Goal: Obtain resource: Download file/media

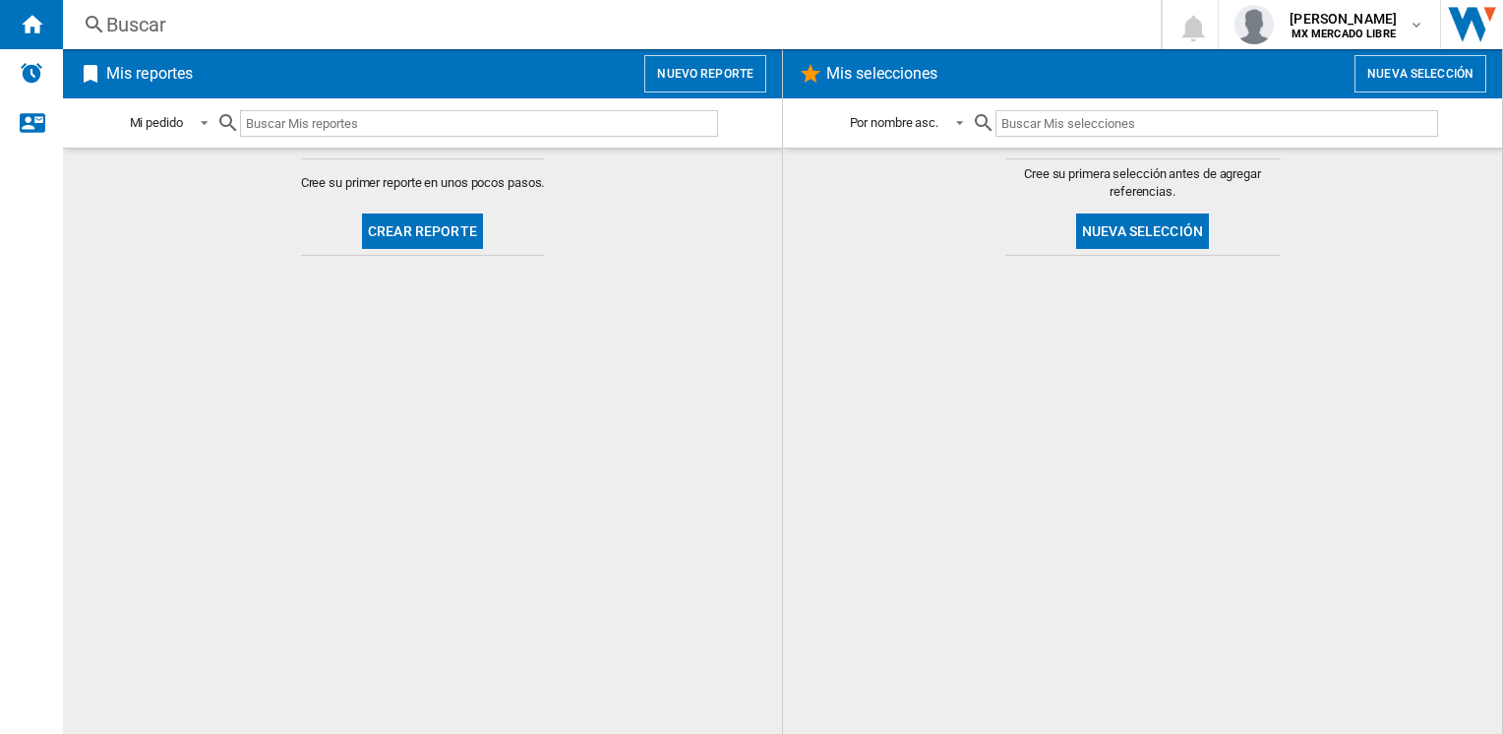
click at [491, 131] on input "text" at bounding box center [479, 123] width 478 height 27
click at [439, 221] on button "Crear reporte" at bounding box center [422, 231] width 121 height 35
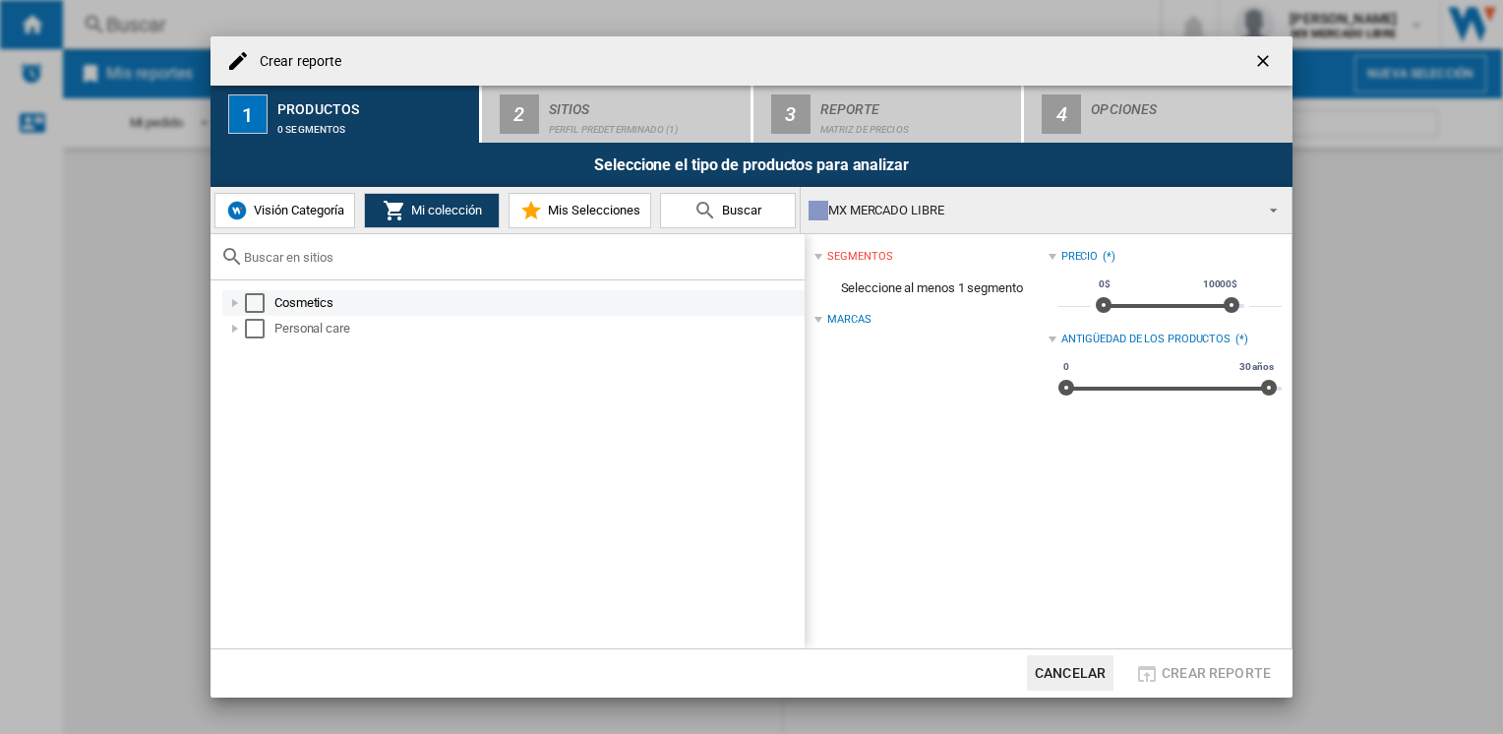
click at [237, 306] on div at bounding box center [235, 303] width 20 height 20
click at [825, 212] on div at bounding box center [819, 211] width 20 height 20
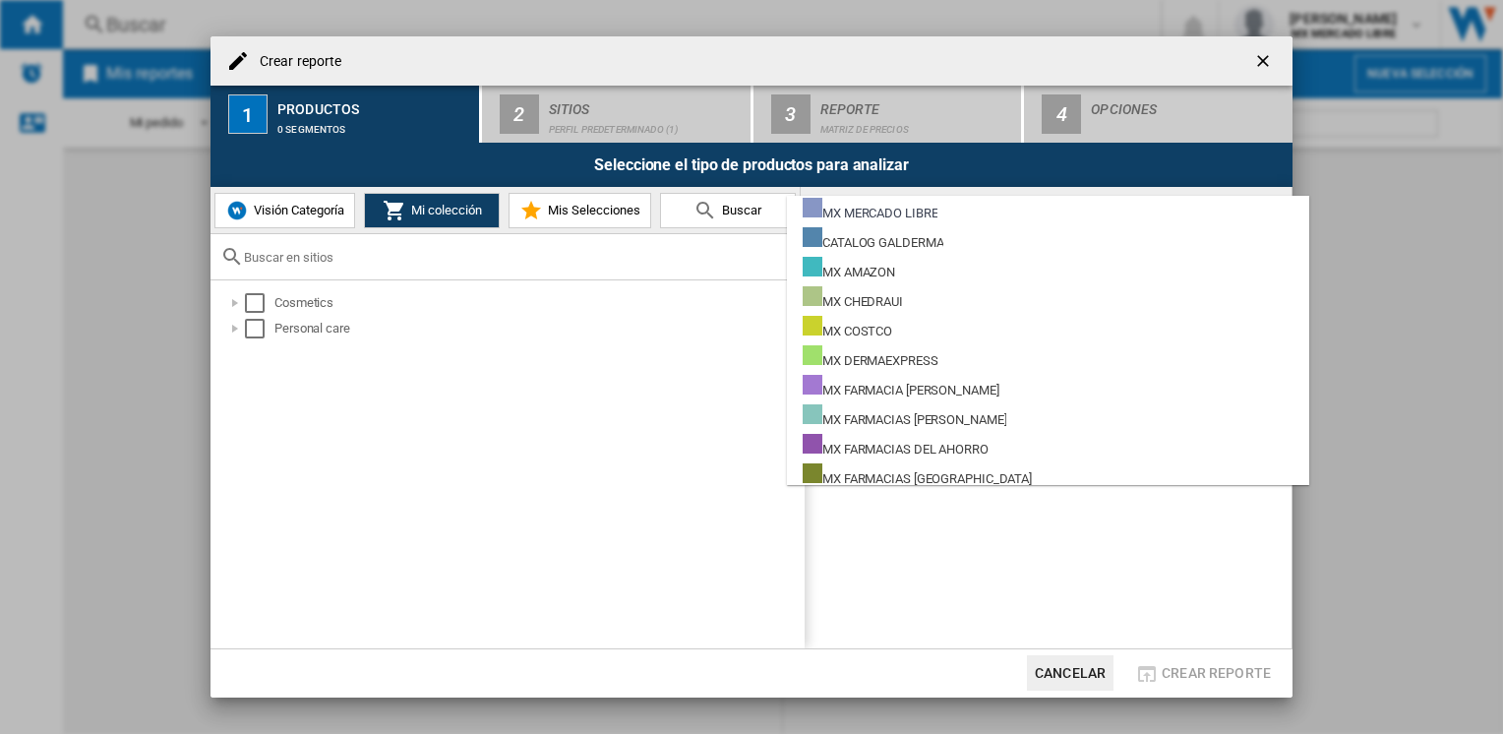
click at [543, 286] on md-backdrop at bounding box center [751, 367] width 1503 height 734
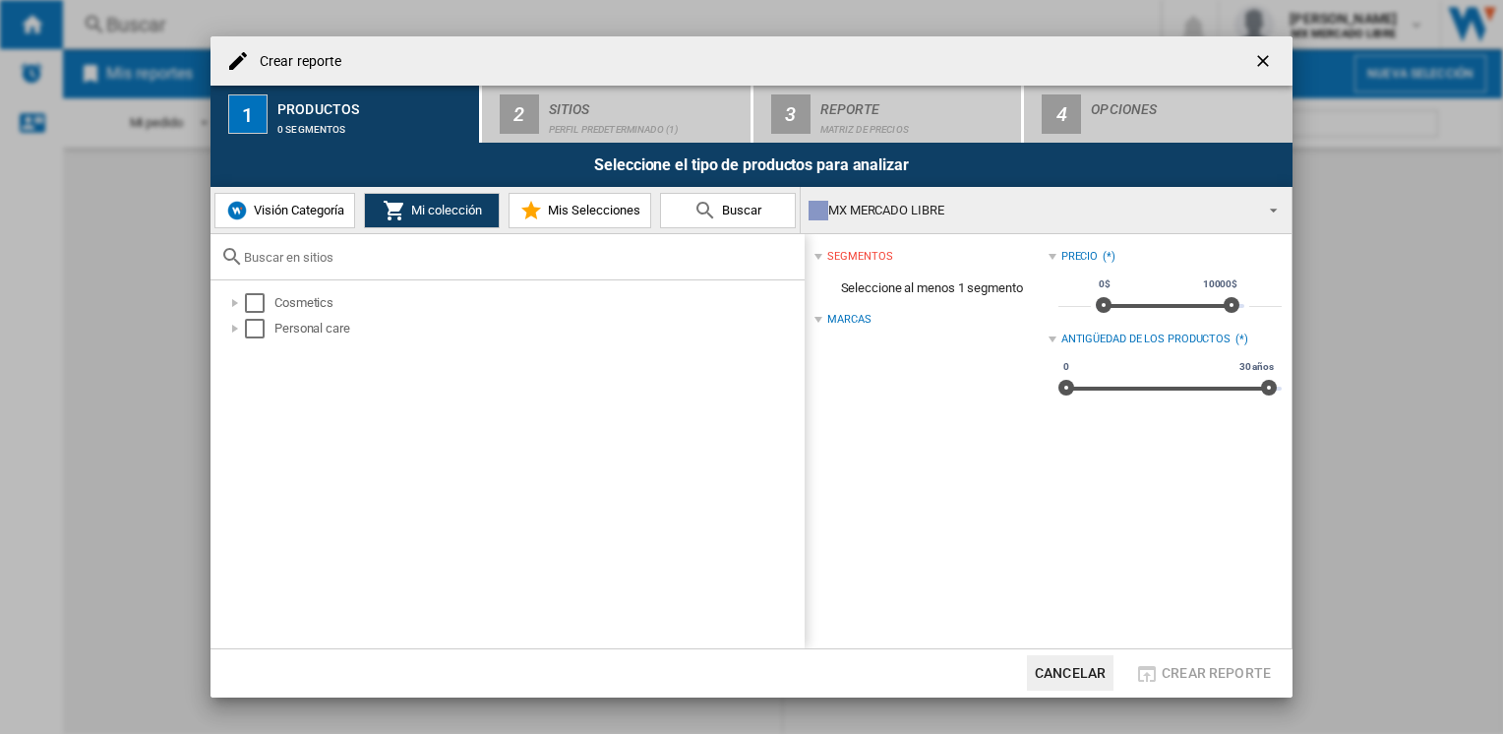
click at [283, 198] on button "Visión Categoría" at bounding box center [284, 210] width 141 height 35
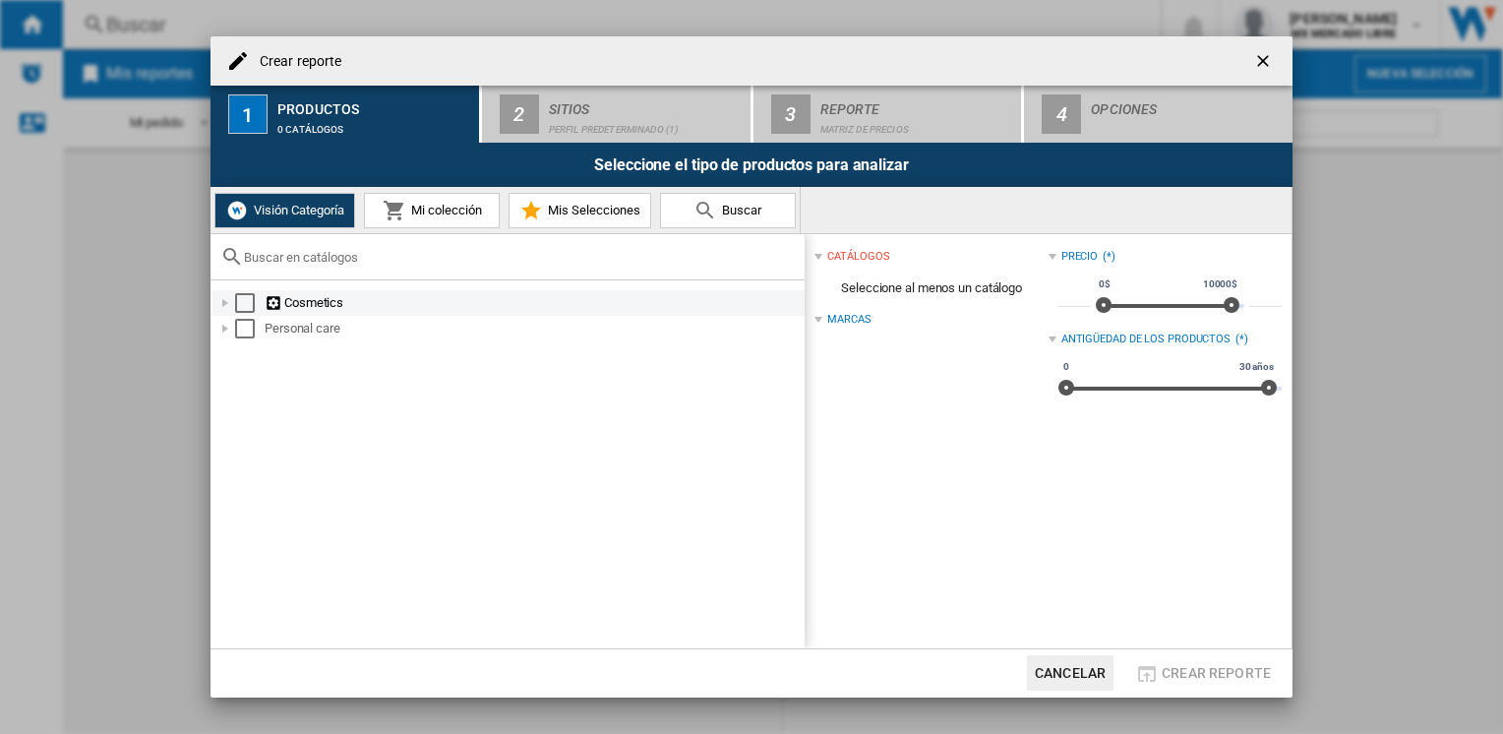
click at [244, 294] on div "Select" at bounding box center [245, 303] width 20 height 20
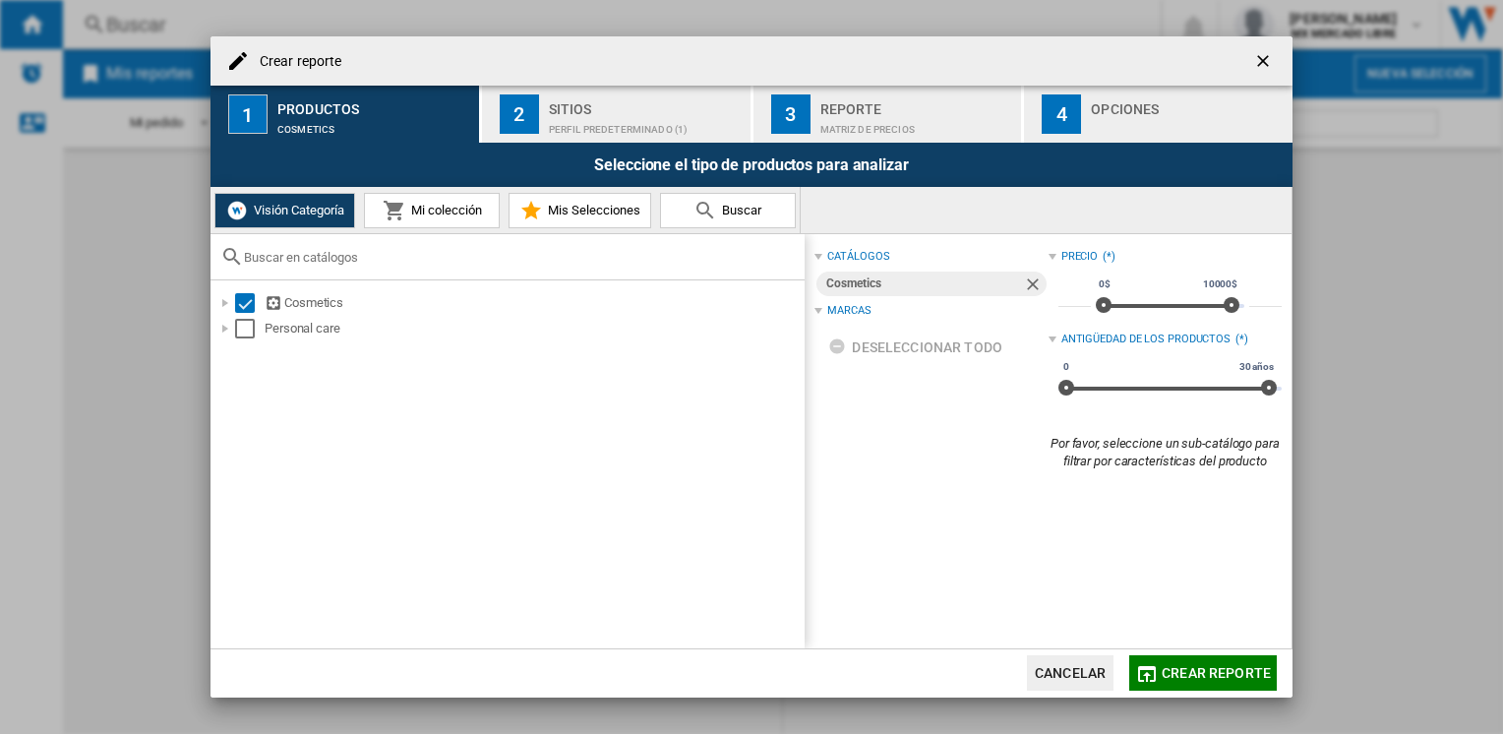
click at [246, 332] on div "Select" at bounding box center [245, 329] width 20 height 20
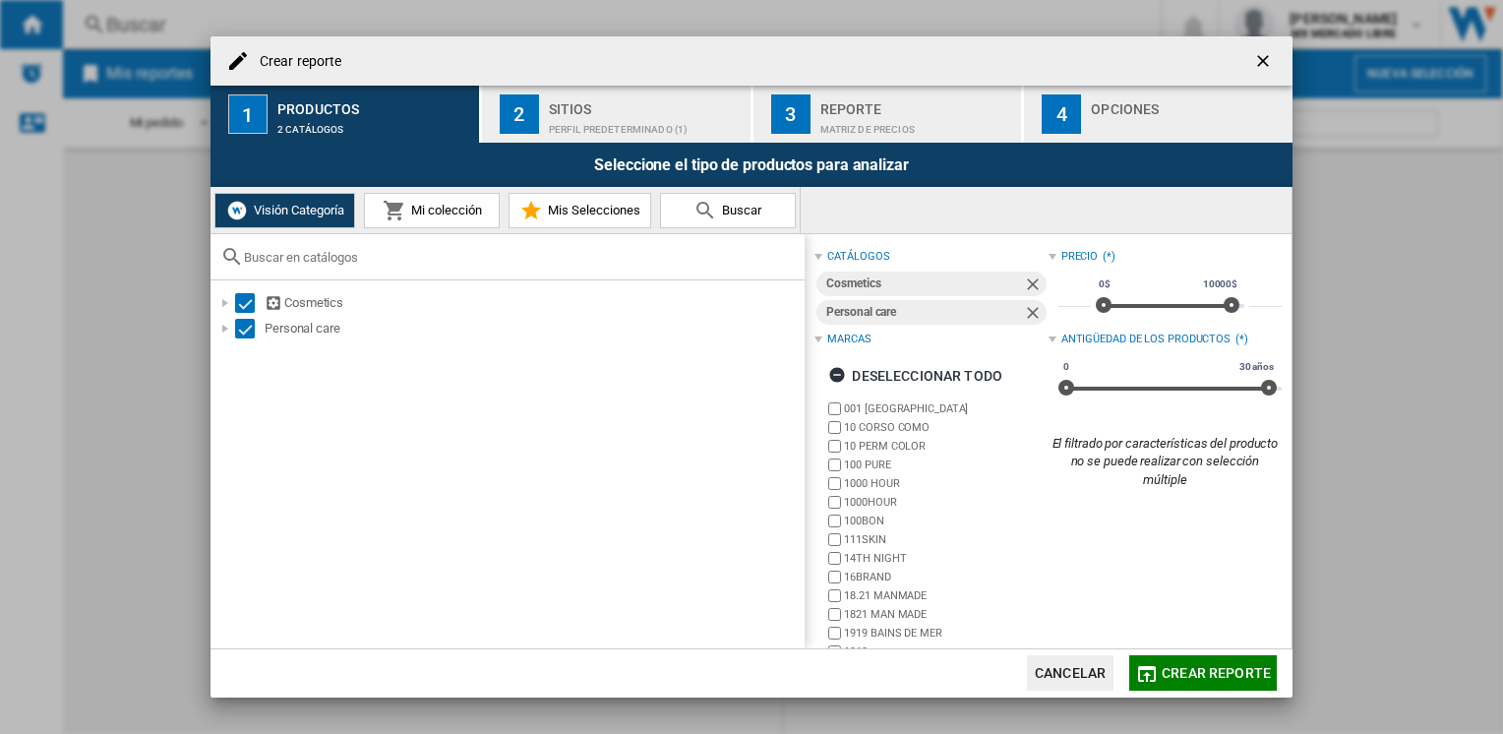
drag, startPoint x: 1117, startPoint y: 69, endPoint x: 1019, endPoint y: 46, distance: 100.0
click at [1019, 46] on div "Crear reporte" at bounding box center [752, 60] width 1082 height 49
drag, startPoint x: 1019, startPoint y: 47, endPoint x: 963, endPoint y: 87, distance: 68.5
click at [923, 44] on div "Crear reporte" at bounding box center [752, 60] width 1082 height 49
click at [837, 376] on ng-md-icon "button" at bounding box center [840, 378] width 24 height 24
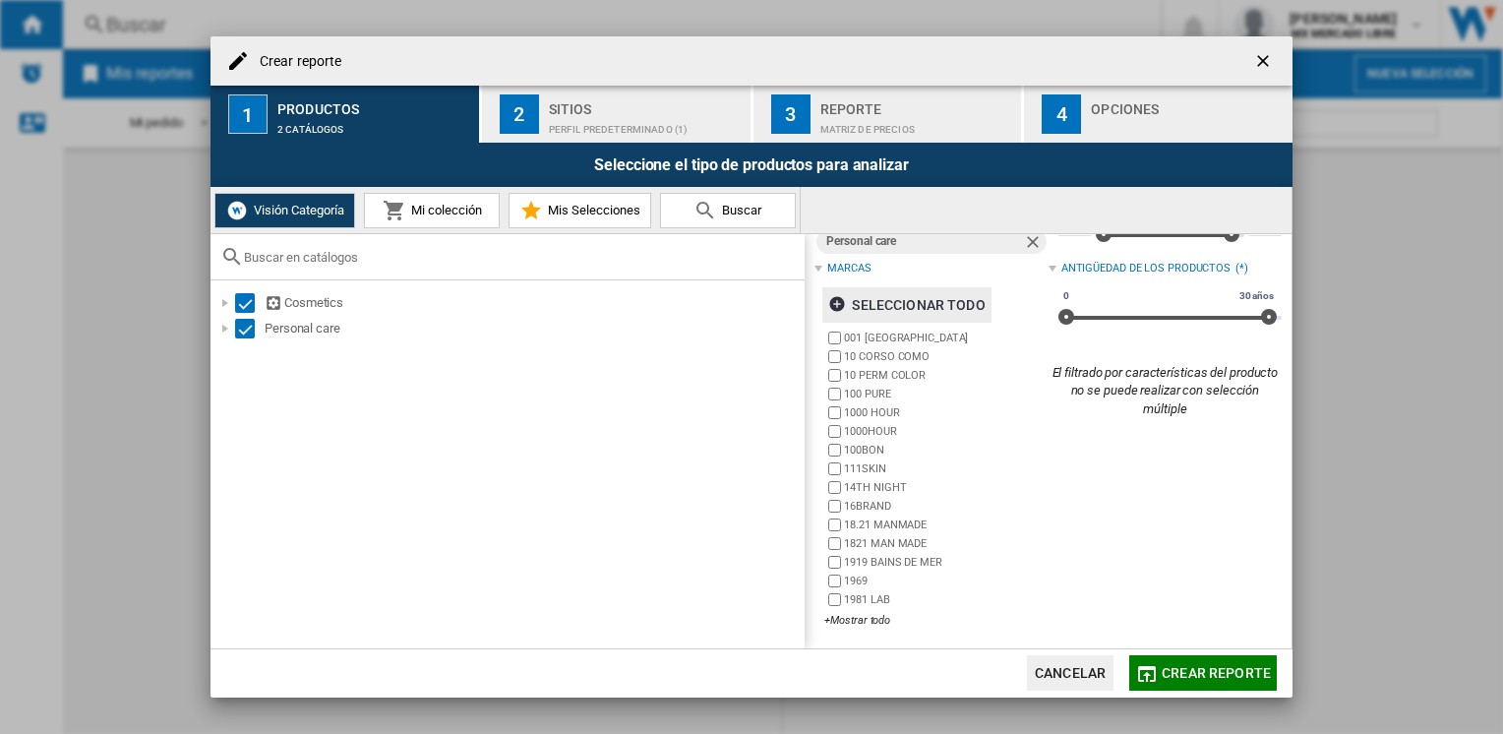
scroll to position [75, 0]
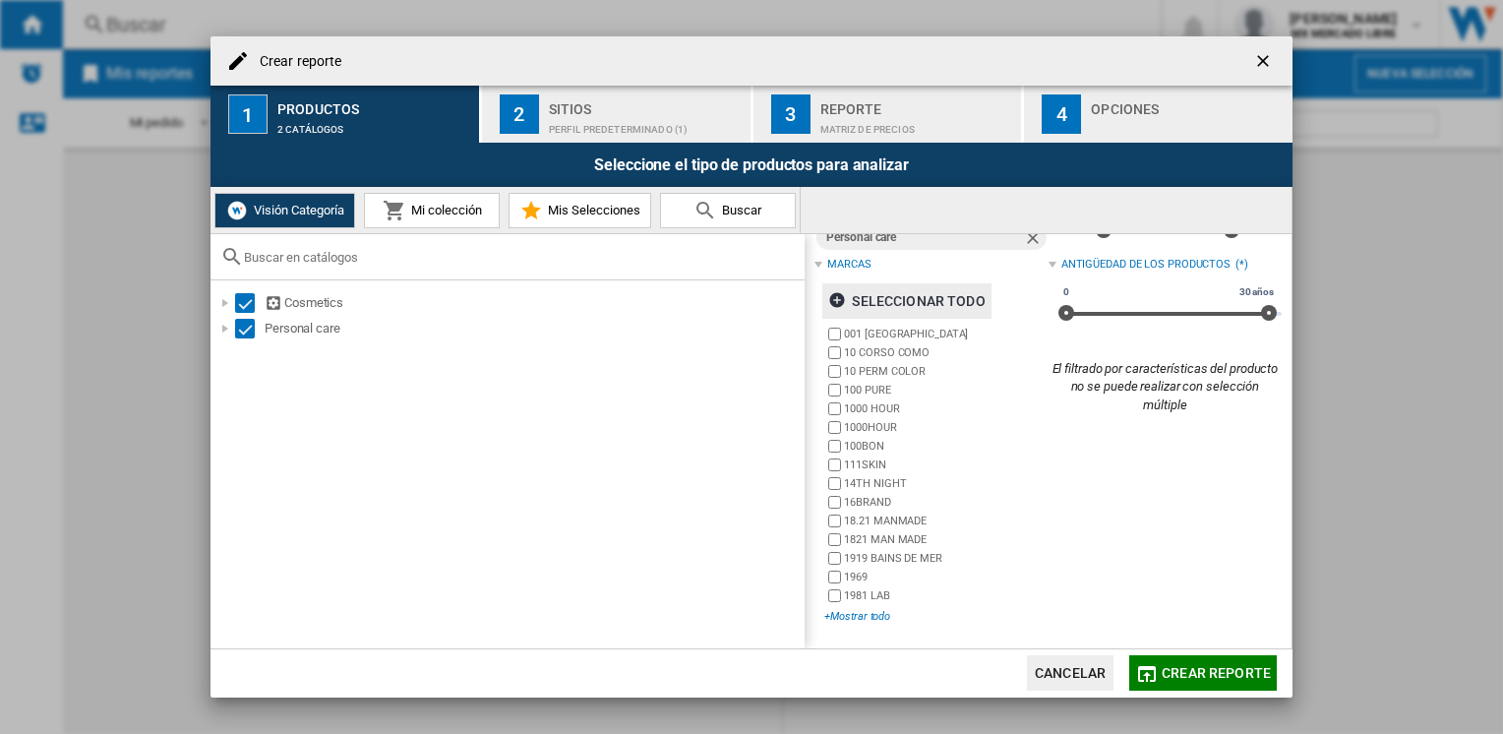
click at [839, 617] on div "+Mostrar todo" at bounding box center [936, 616] width 223 height 15
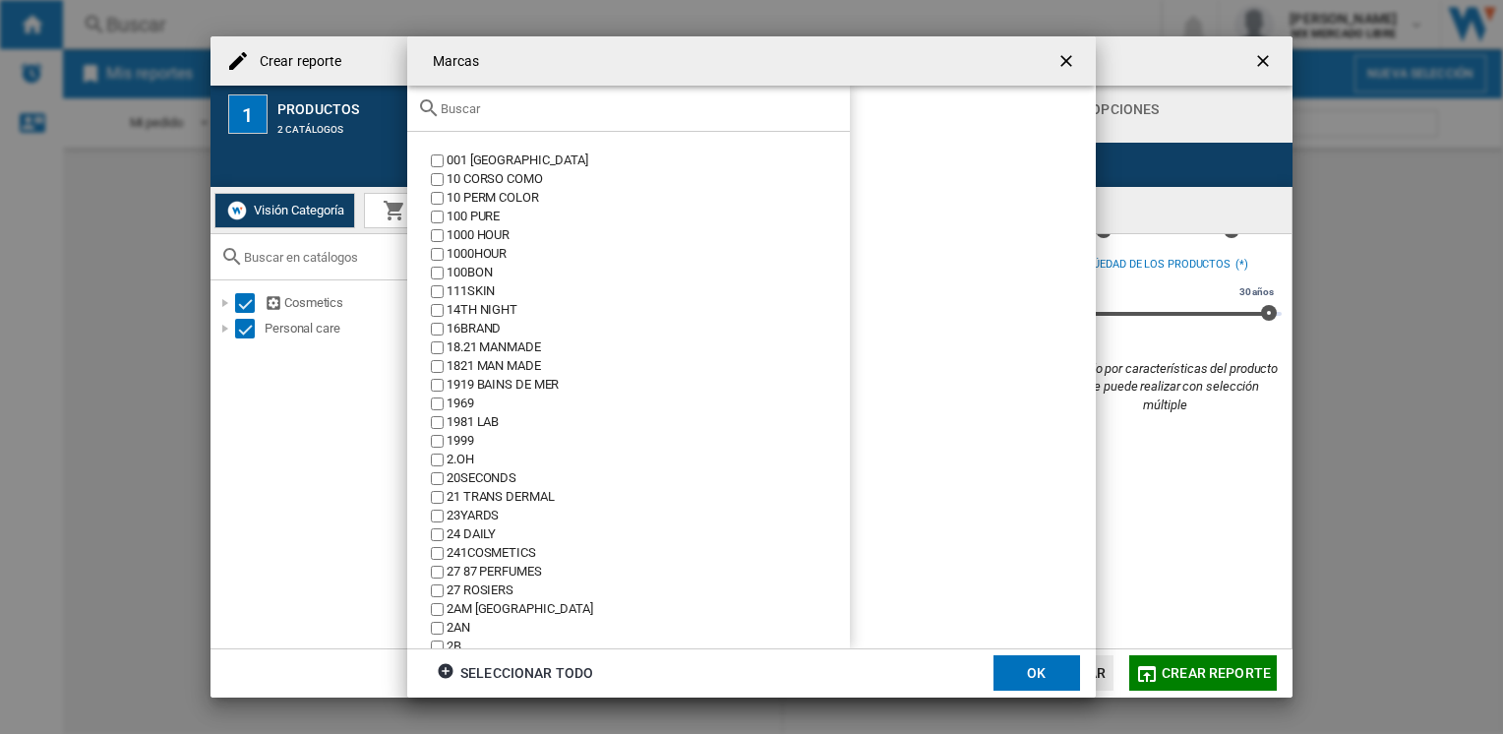
click at [638, 108] on input "text" at bounding box center [640, 108] width 399 height 15
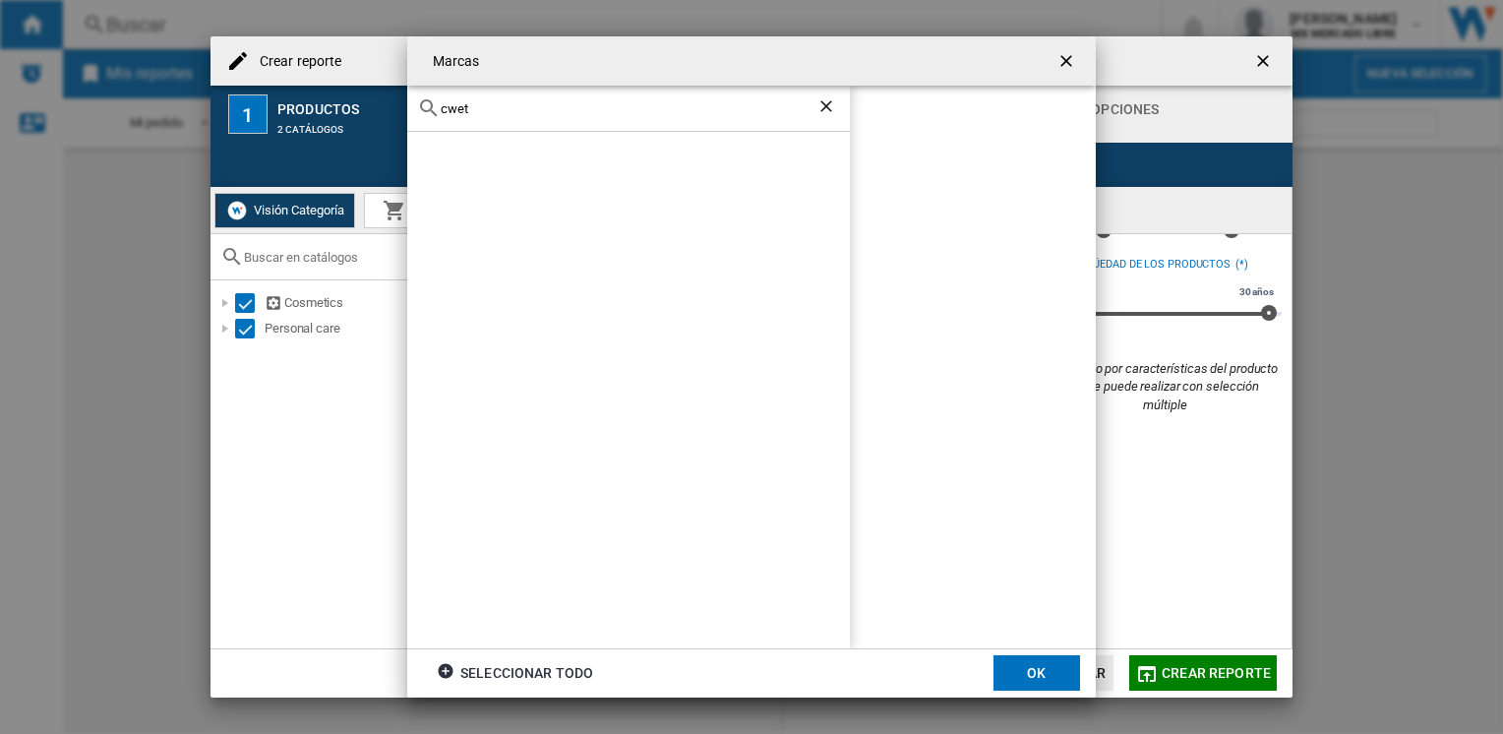
click at [529, 112] on input "cwet" at bounding box center [629, 108] width 376 height 15
type input "c"
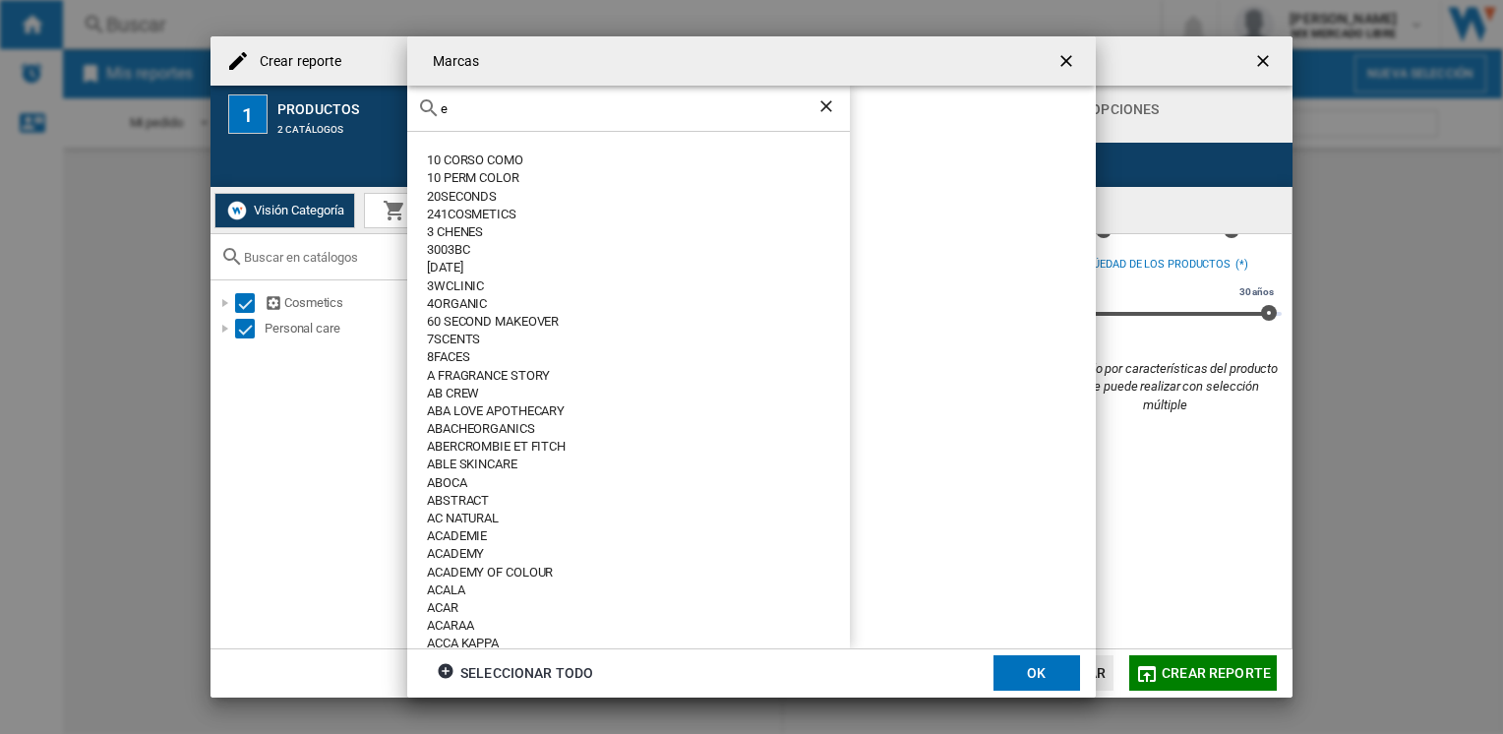
click at [529, 112] on input "e" at bounding box center [629, 108] width 376 height 15
click at [484, 114] on input "ee" at bounding box center [629, 108] width 376 height 15
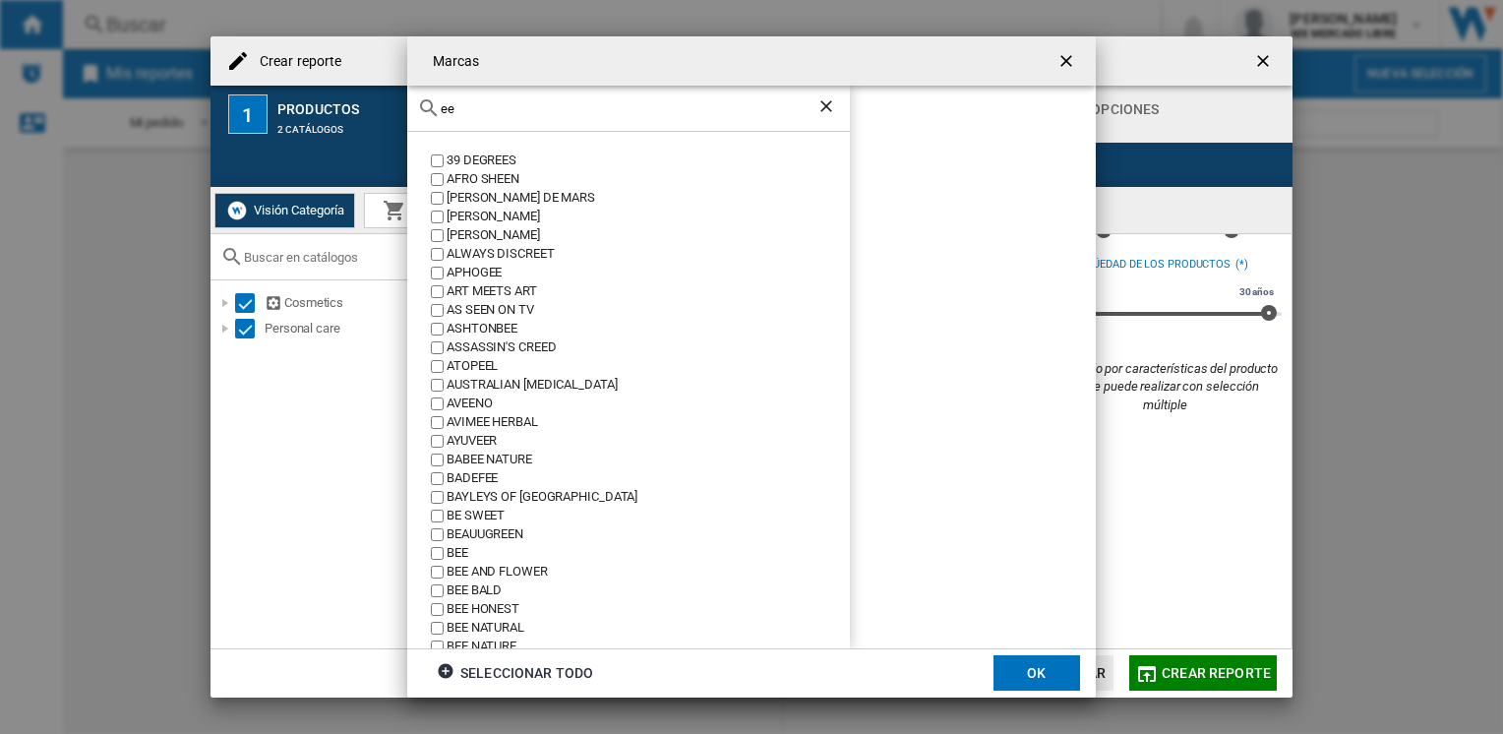
type input "e"
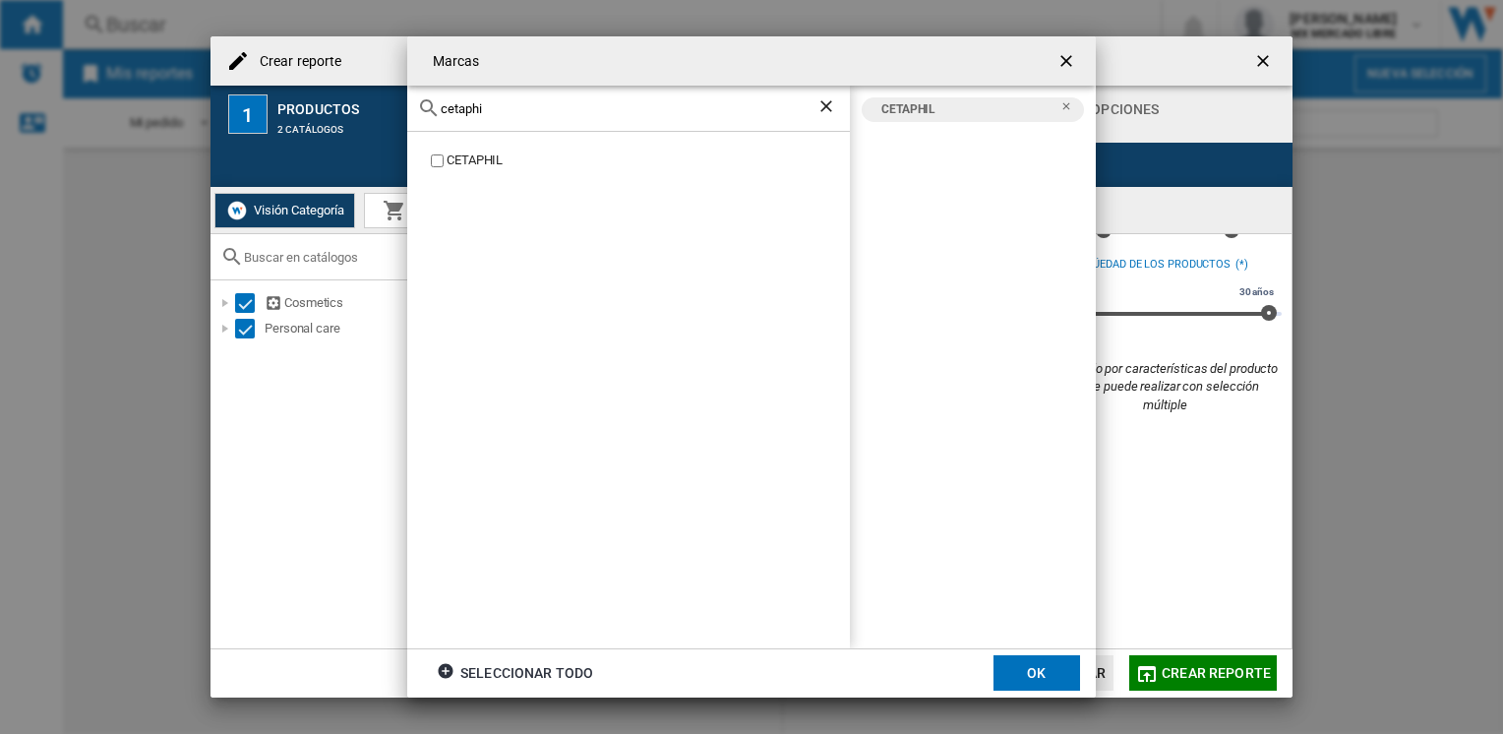
click at [525, 104] on input "cetaphi" at bounding box center [629, 108] width 376 height 15
type input "cera"
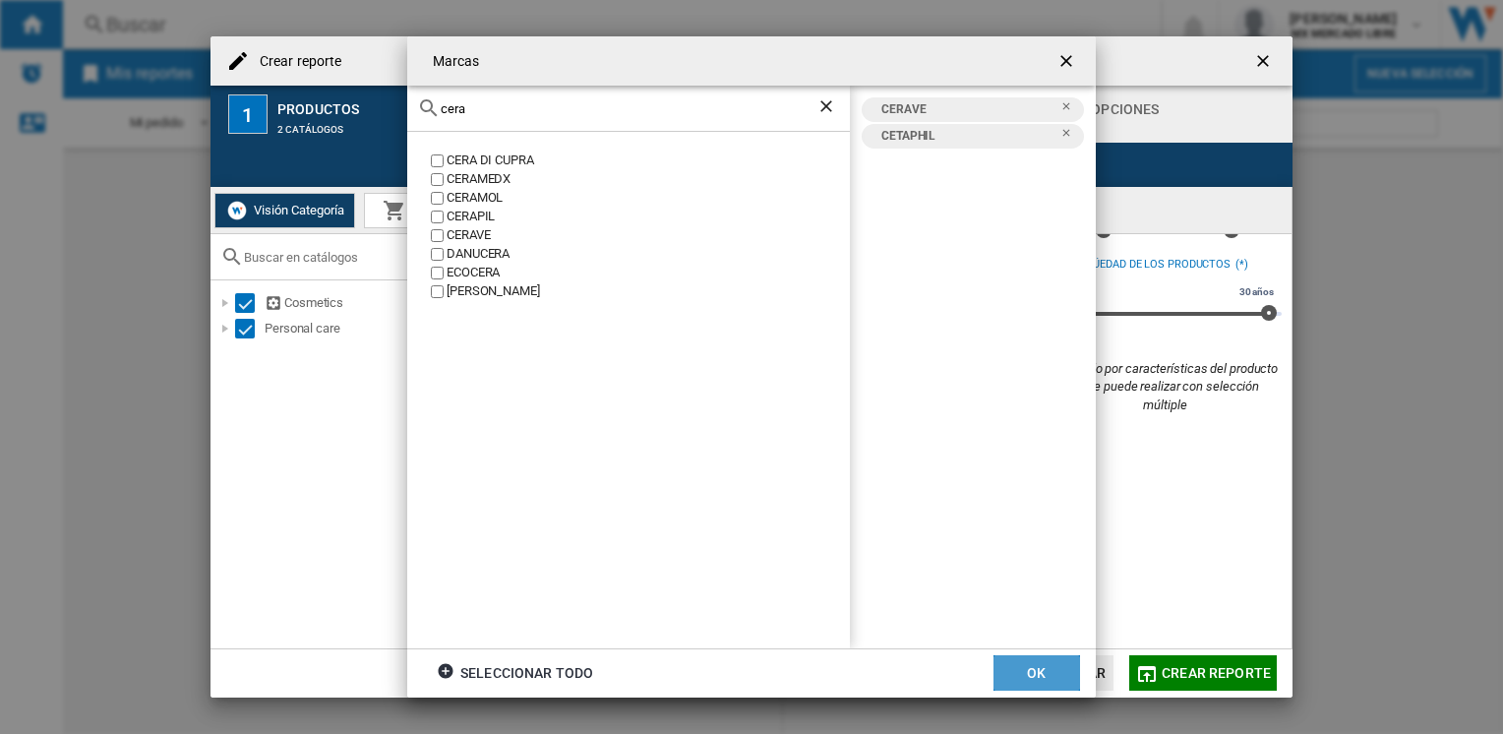
click at [1053, 670] on button "OK" at bounding box center [1037, 672] width 87 height 35
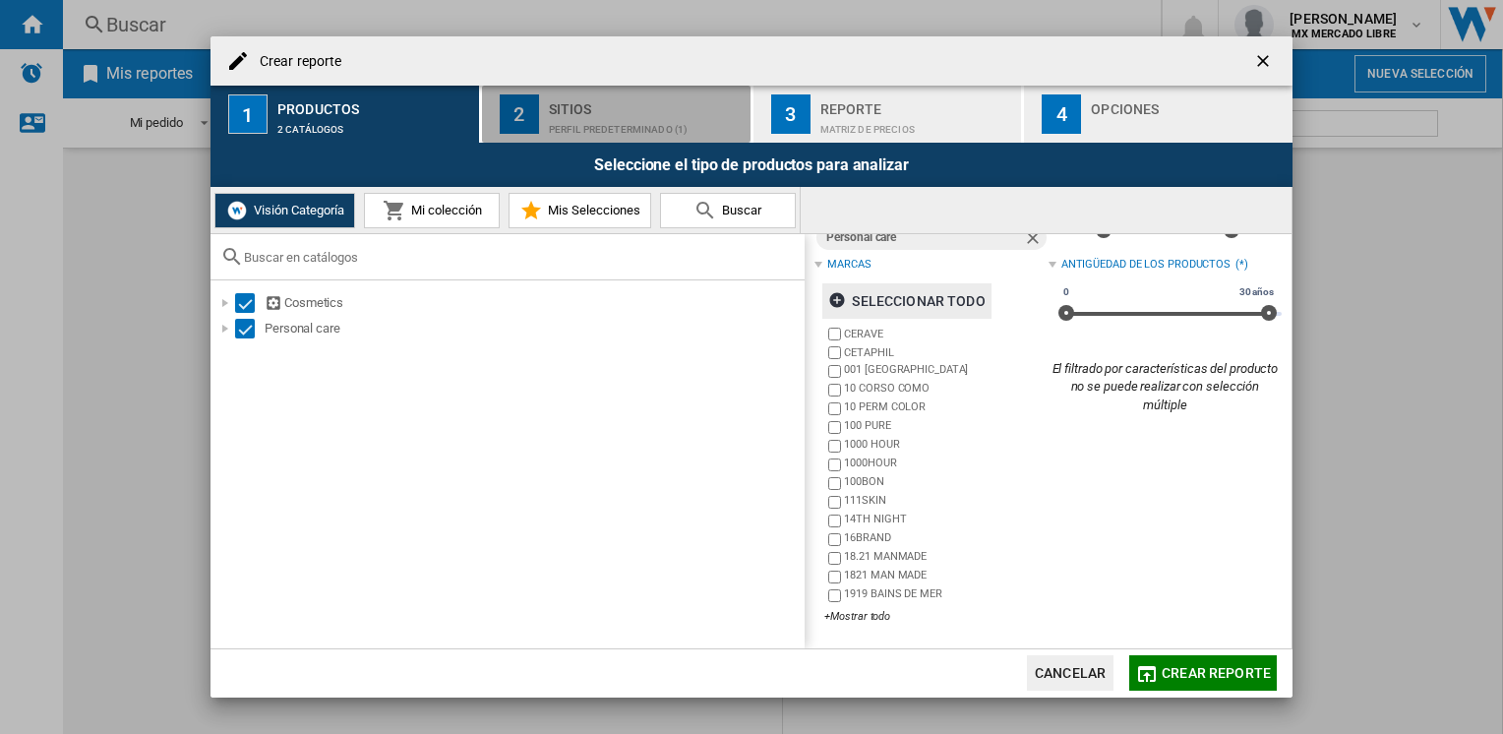
click at [556, 106] on div "Sitios" at bounding box center [646, 103] width 194 height 21
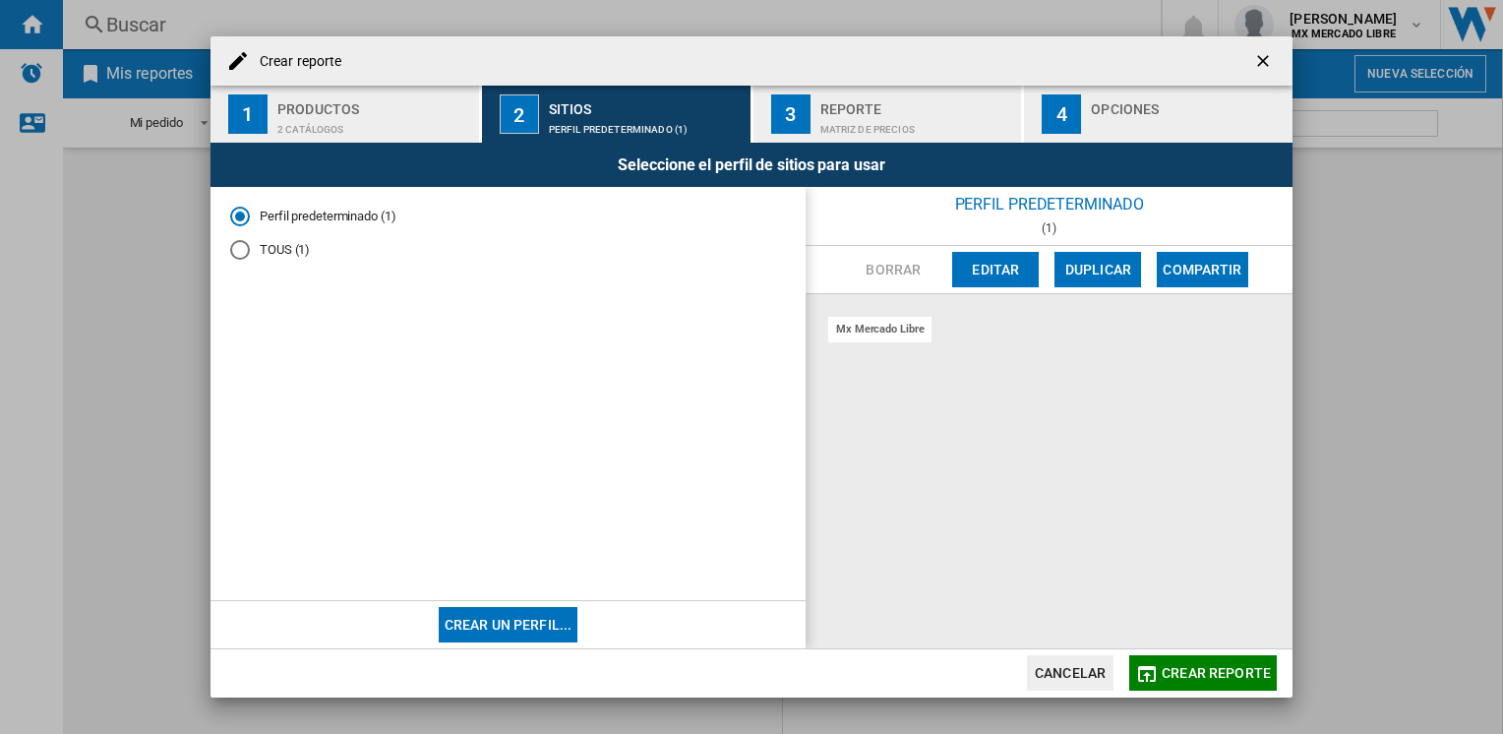
click at [242, 250] on div "TOUS (1)" at bounding box center [240, 250] width 20 height 20
click at [999, 274] on button "Editar" at bounding box center [995, 269] width 87 height 35
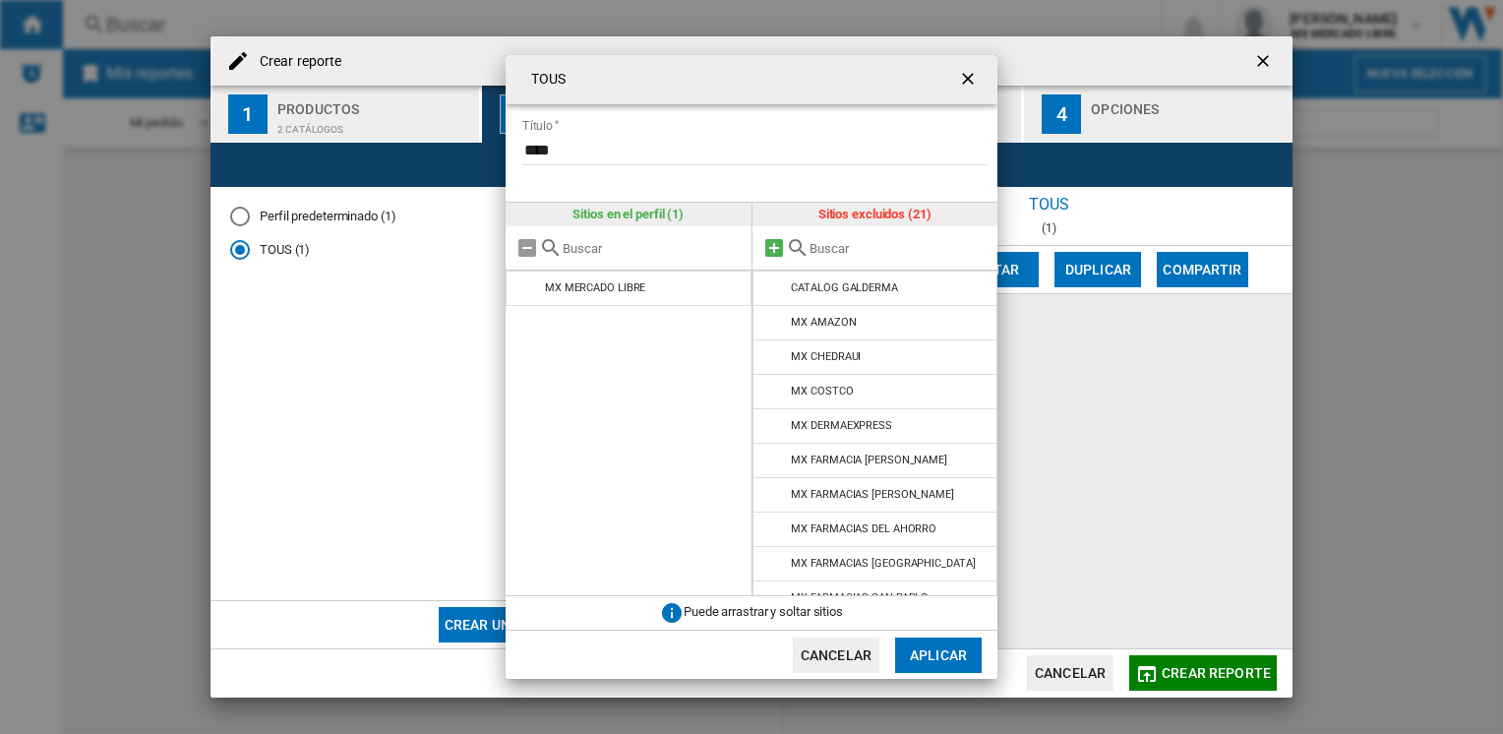
click at [773, 250] on md-icon at bounding box center [775, 248] width 24 height 24
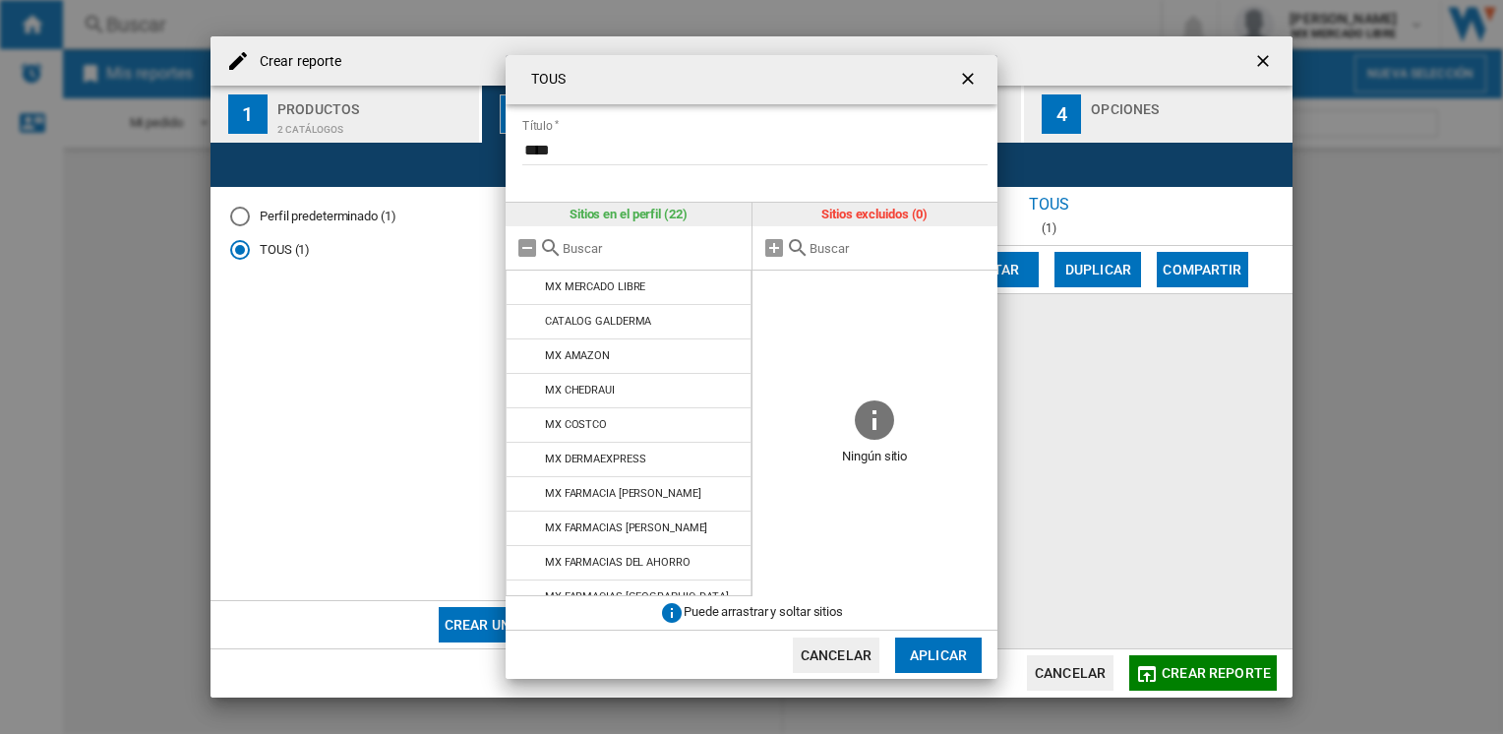
scroll to position [0, 0]
click at [949, 658] on button "Aplicar" at bounding box center [938, 655] width 87 height 35
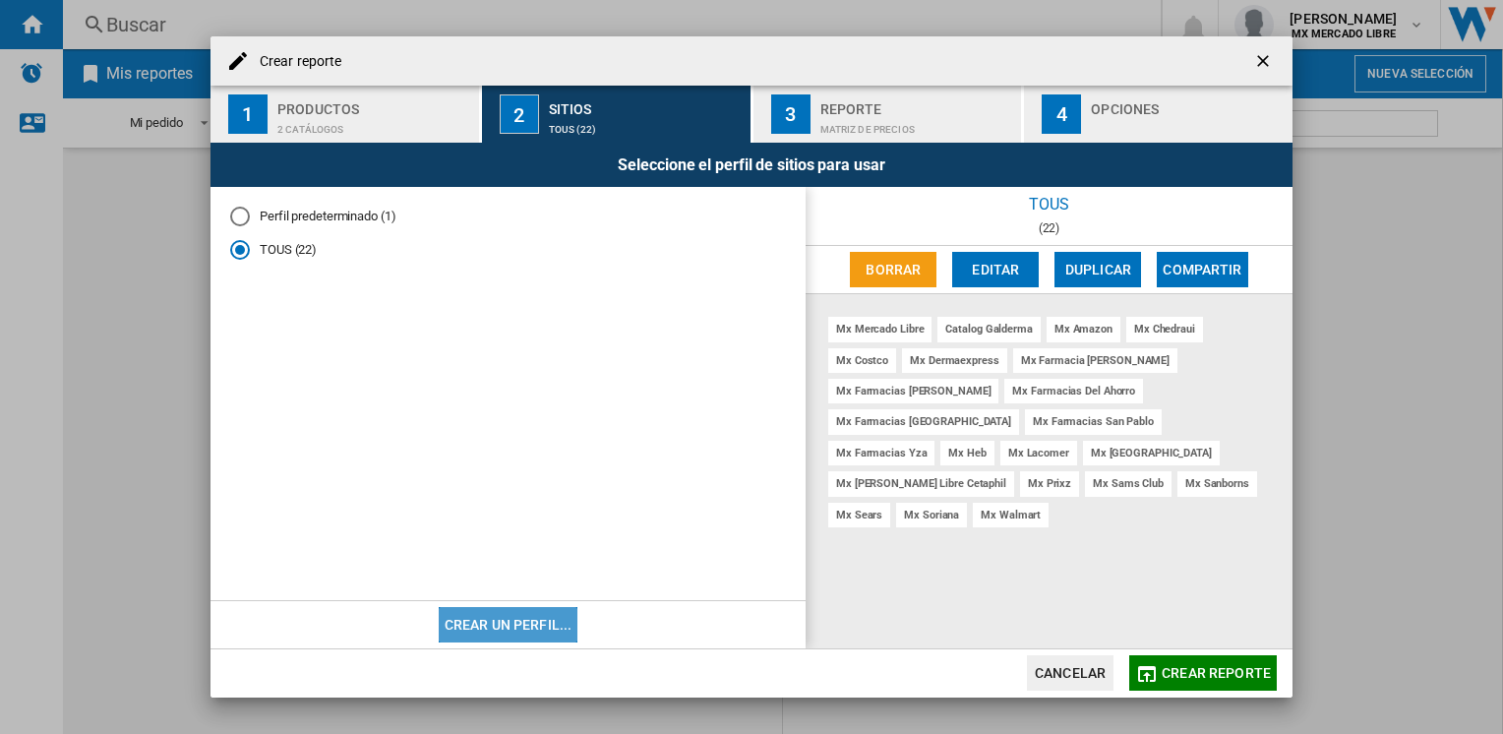
click at [500, 626] on button "Crear un perfil..." at bounding box center [509, 624] width 140 height 35
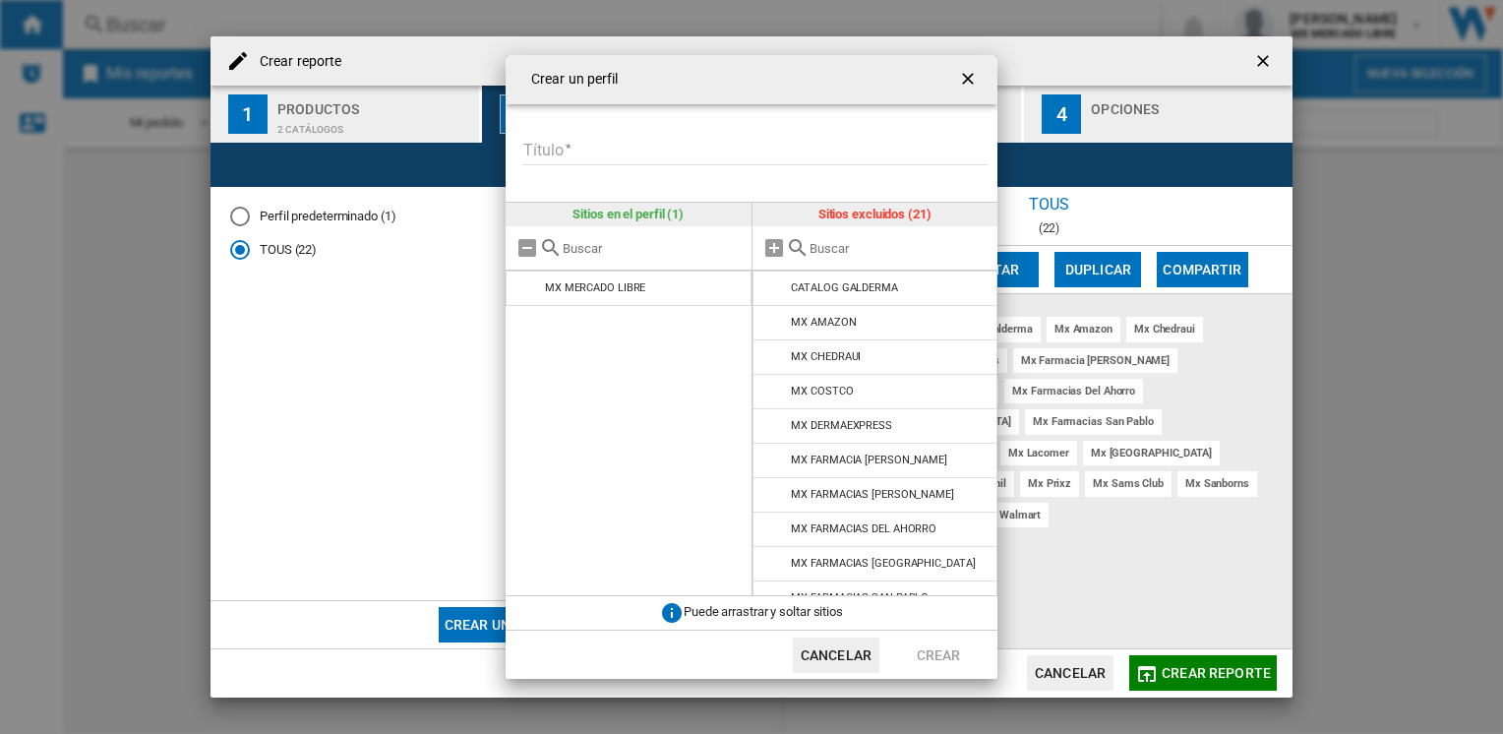
click at [730, 130] on form "Título Introduzca un título para su perfil" at bounding box center [759, 138] width 477 height 69
click at [971, 79] on ng-md-icon "getI18NText('BUTTONS.CLOSE_DIALOG')" at bounding box center [970, 81] width 24 height 24
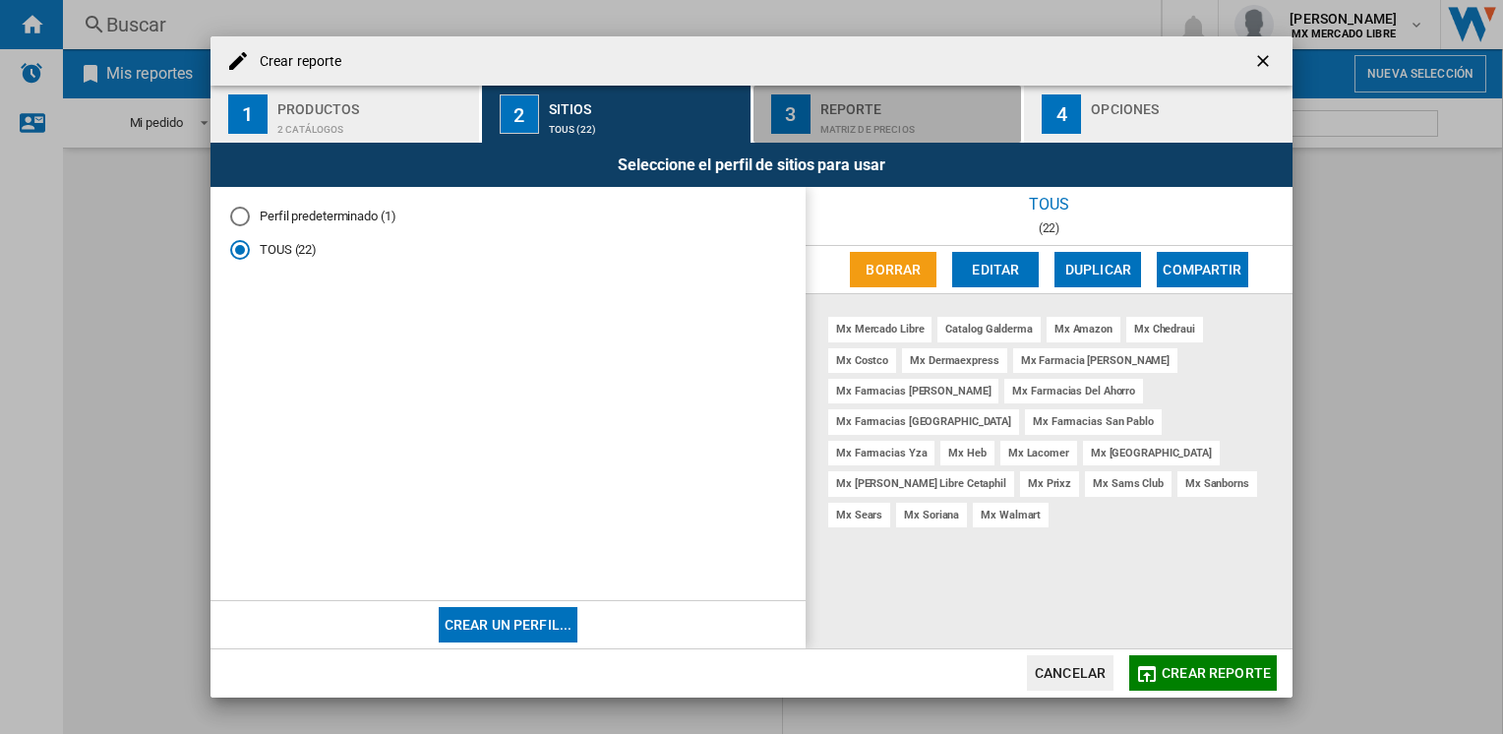
click at [933, 116] on div "Matriz de precios" at bounding box center [918, 124] width 194 height 21
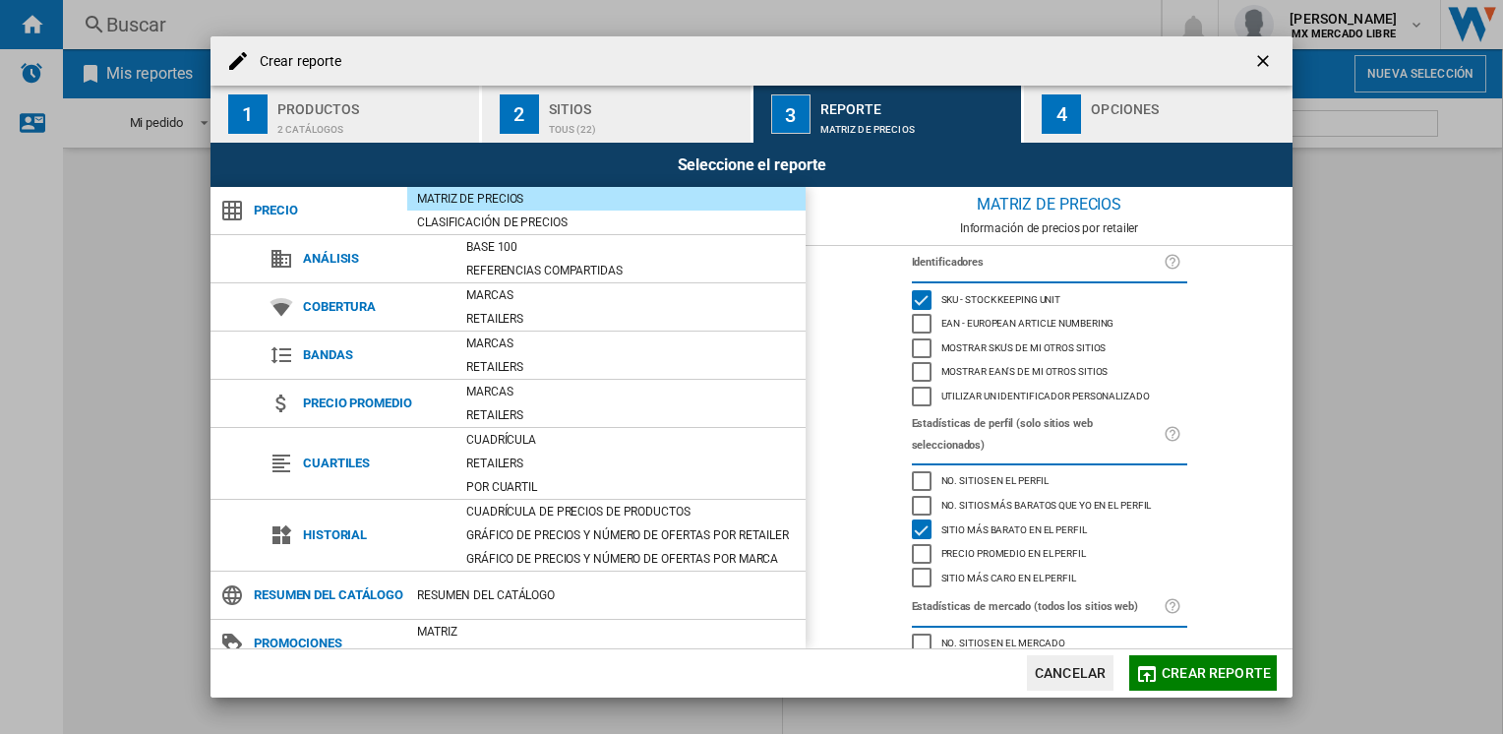
scroll to position [66, 0]
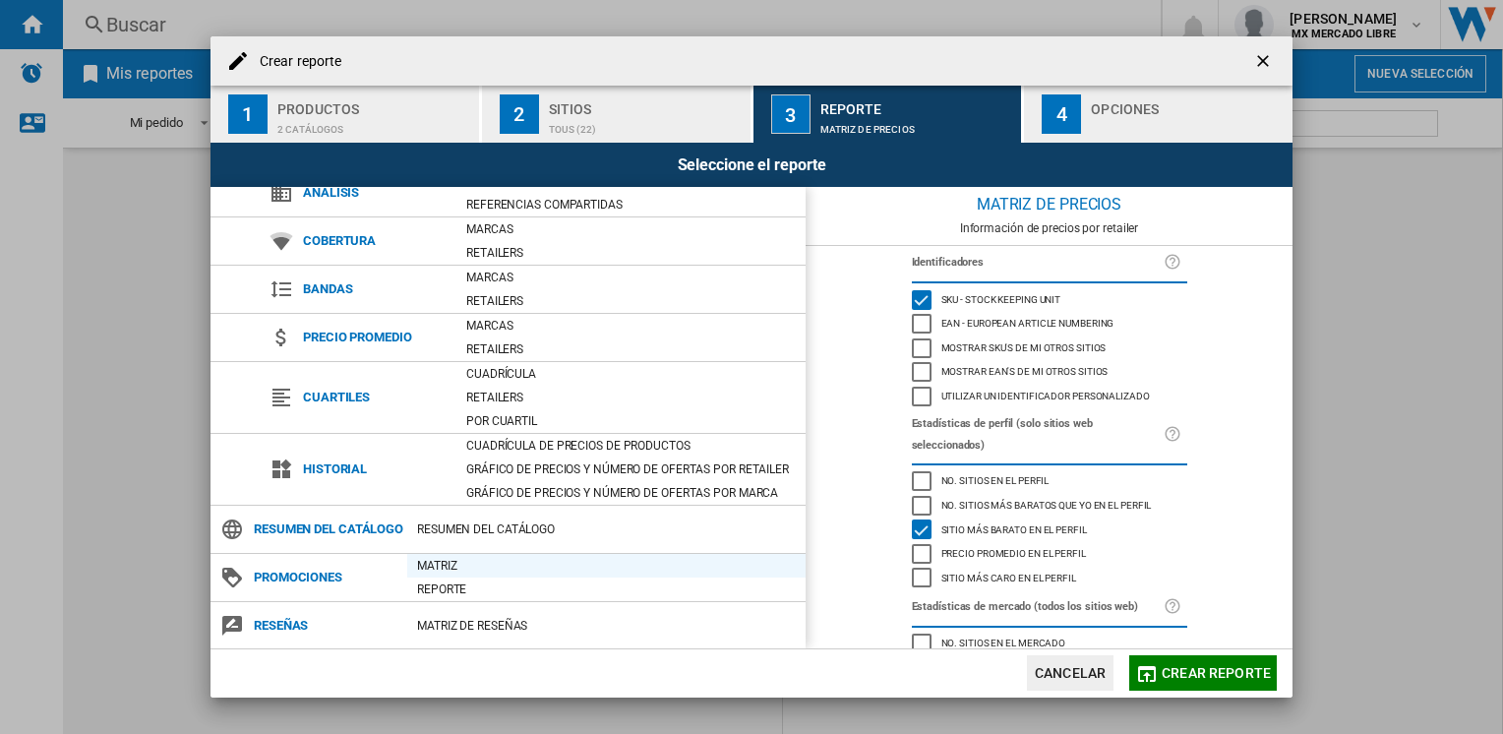
click at [451, 558] on div "Matriz" at bounding box center [606, 566] width 398 height 20
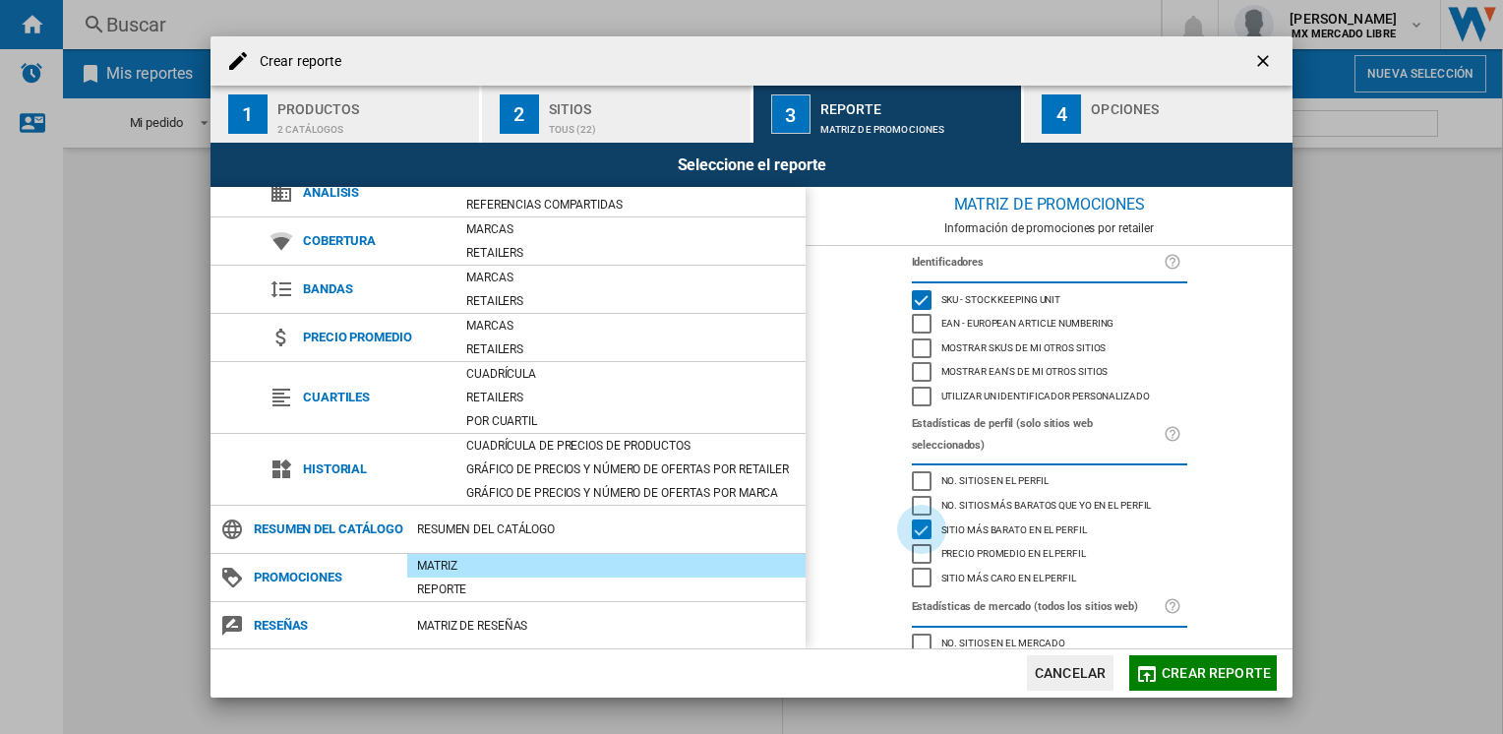
click at [912, 536] on div "Sitio más barato en el perfil" at bounding box center [922, 530] width 20 height 20
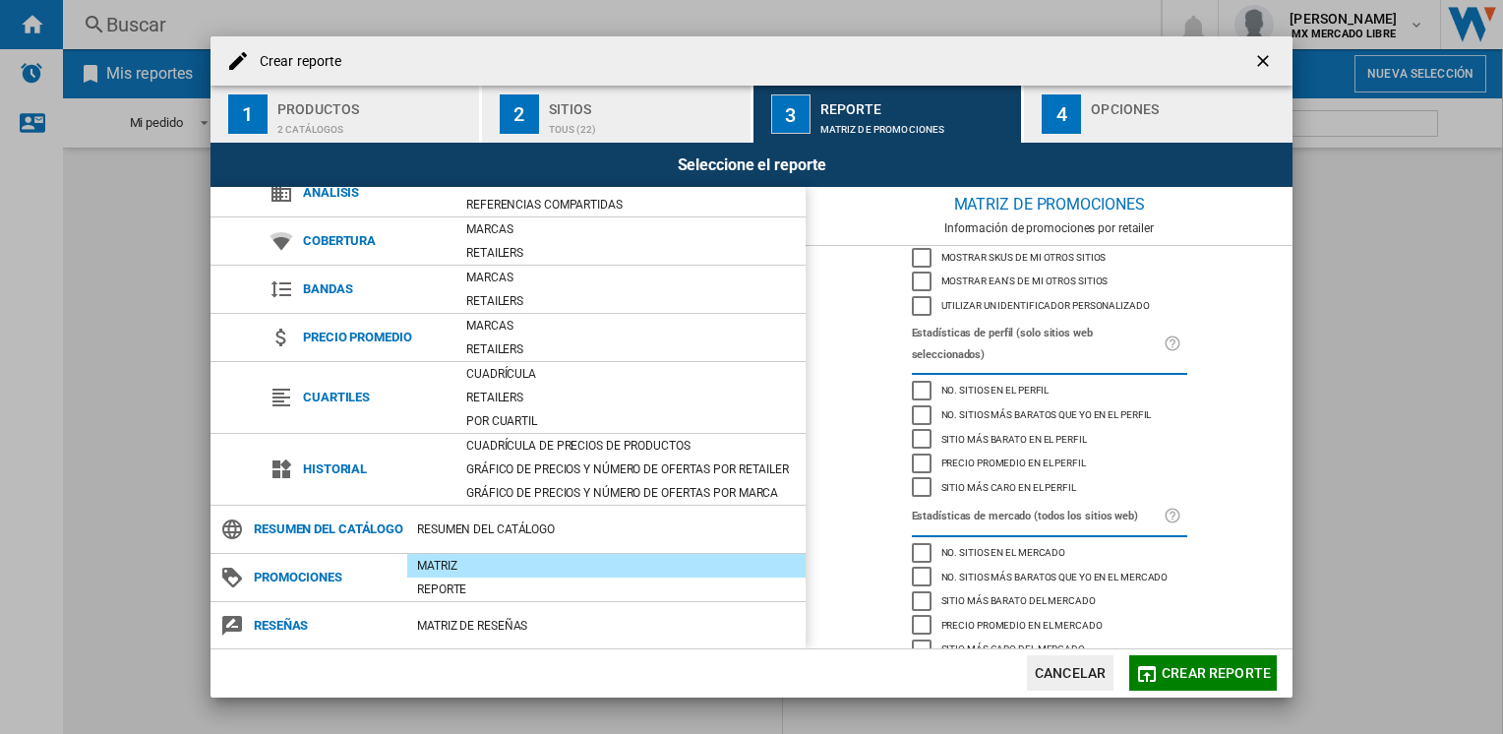
scroll to position [122, 0]
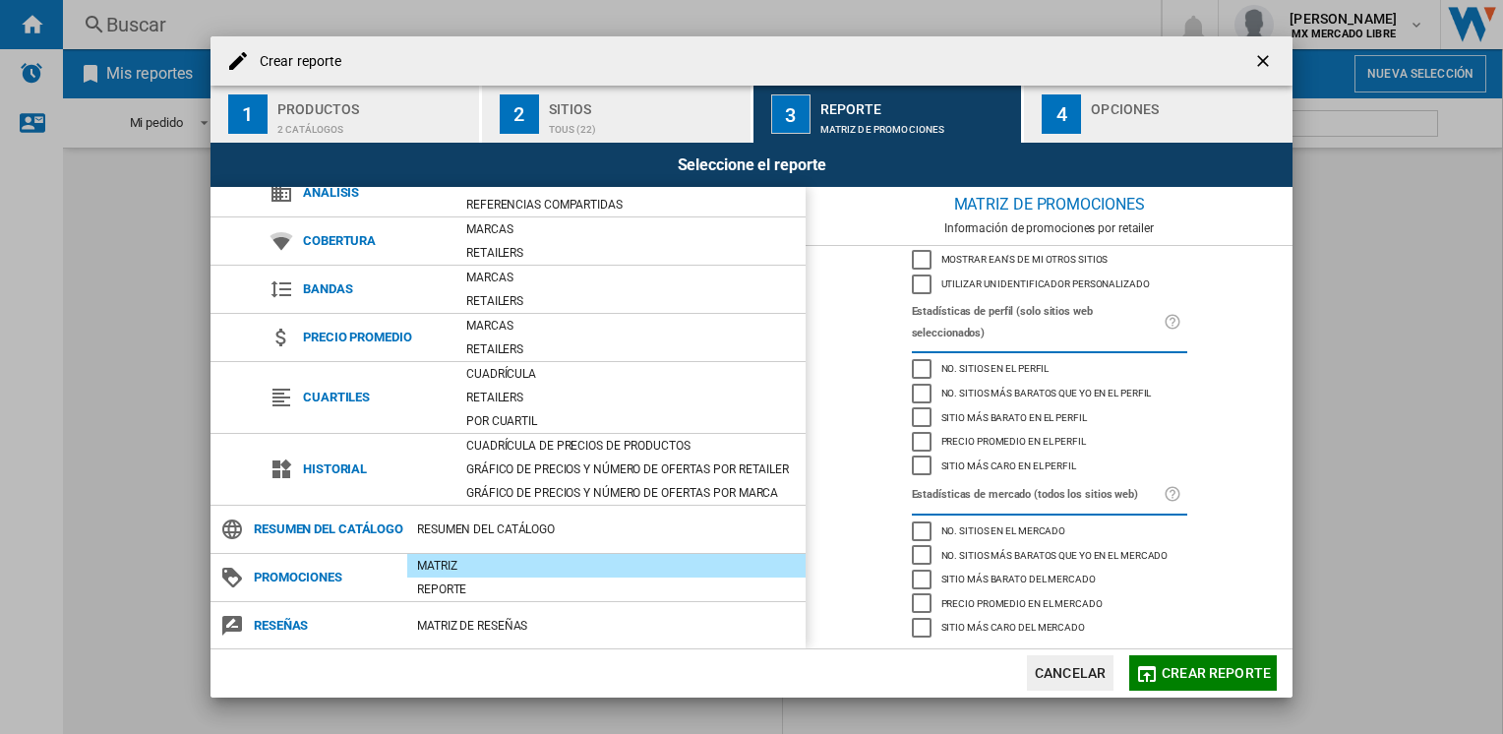
click at [1114, 120] on div "button" at bounding box center [1188, 124] width 194 height 21
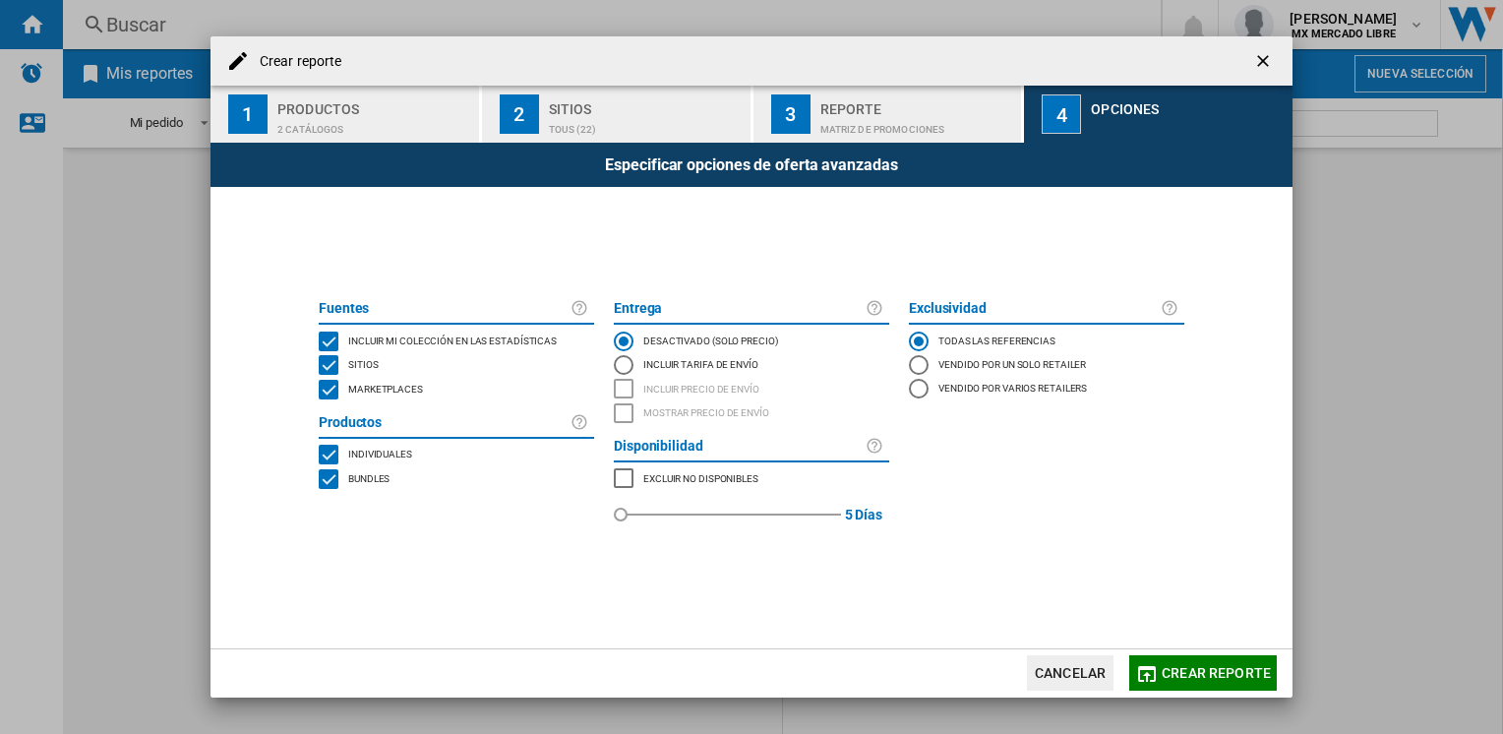
click at [333, 391] on div "MARKETPLACES" at bounding box center [329, 390] width 20 height 20
click at [329, 484] on div "BUNDLES" at bounding box center [329, 479] width 20 height 20
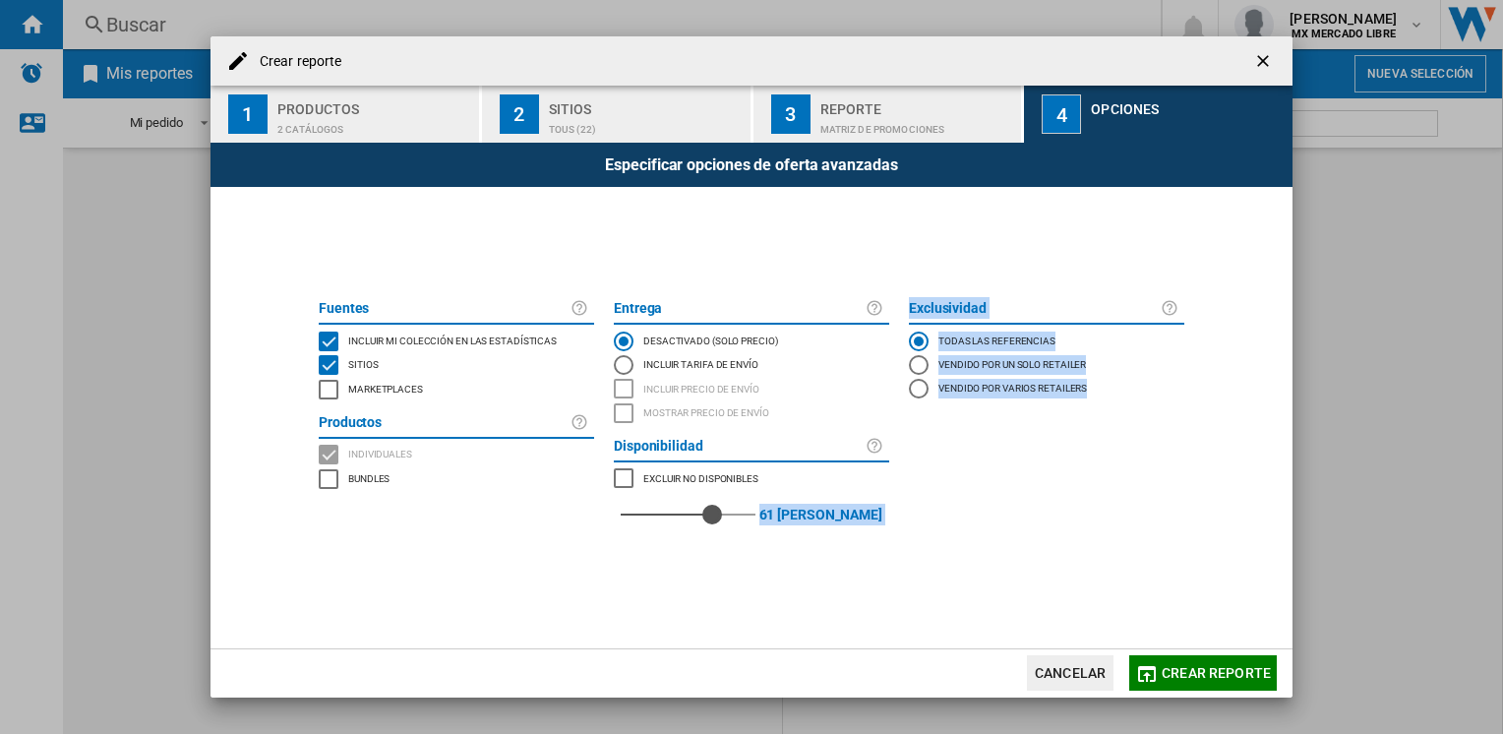
drag, startPoint x: 623, startPoint y: 514, endPoint x: 768, endPoint y: 557, distance: 151.9
click at [768, 557] on div "[PERSON_NAME] Incluir mi colección en las estadísticas Sitios Marketplaces Prod…" at bounding box center [752, 417] width 886 height 460
click at [768, 557] on span at bounding box center [752, 595] width 886 height 105
click at [766, 596] on span at bounding box center [752, 595] width 886 height 105
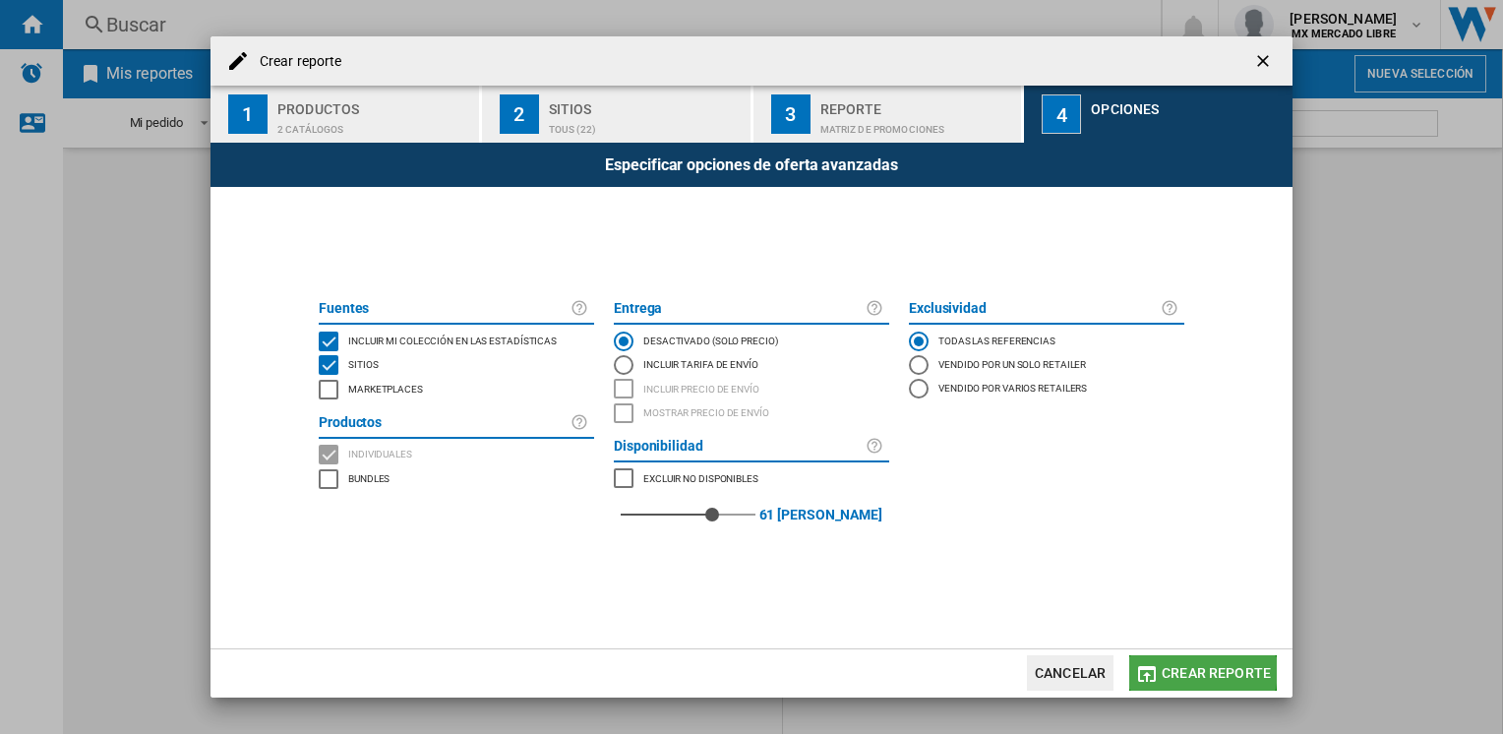
click at [1187, 671] on span "Crear reporte" at bounding box center [1216, 673] width 109 height 16
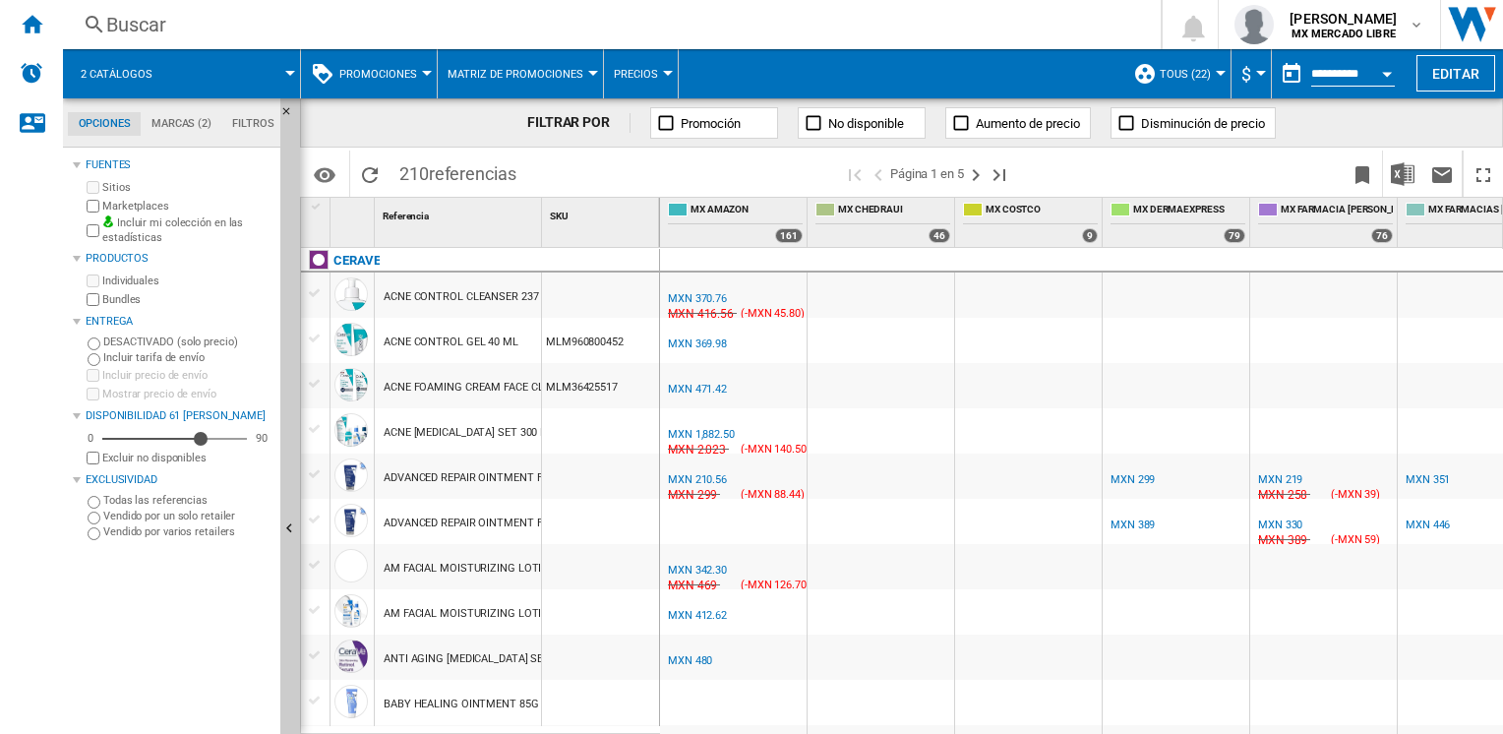
click at [596, 299] on div at bounding box center [600, 295] width 117 height 45
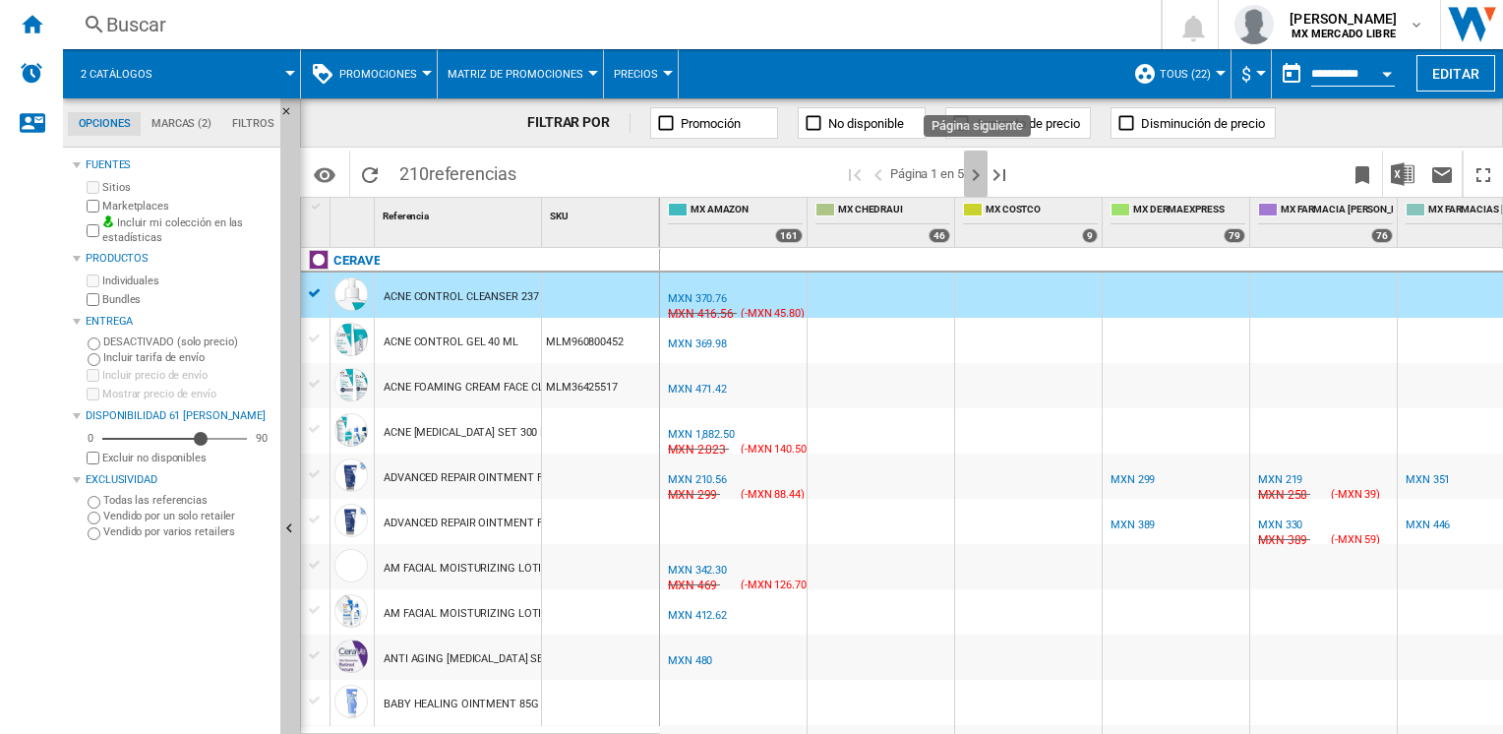
click at [985, 186] on ng-md-icon "Página siguiente" at bounding box center [976, 175] width 24 height 24
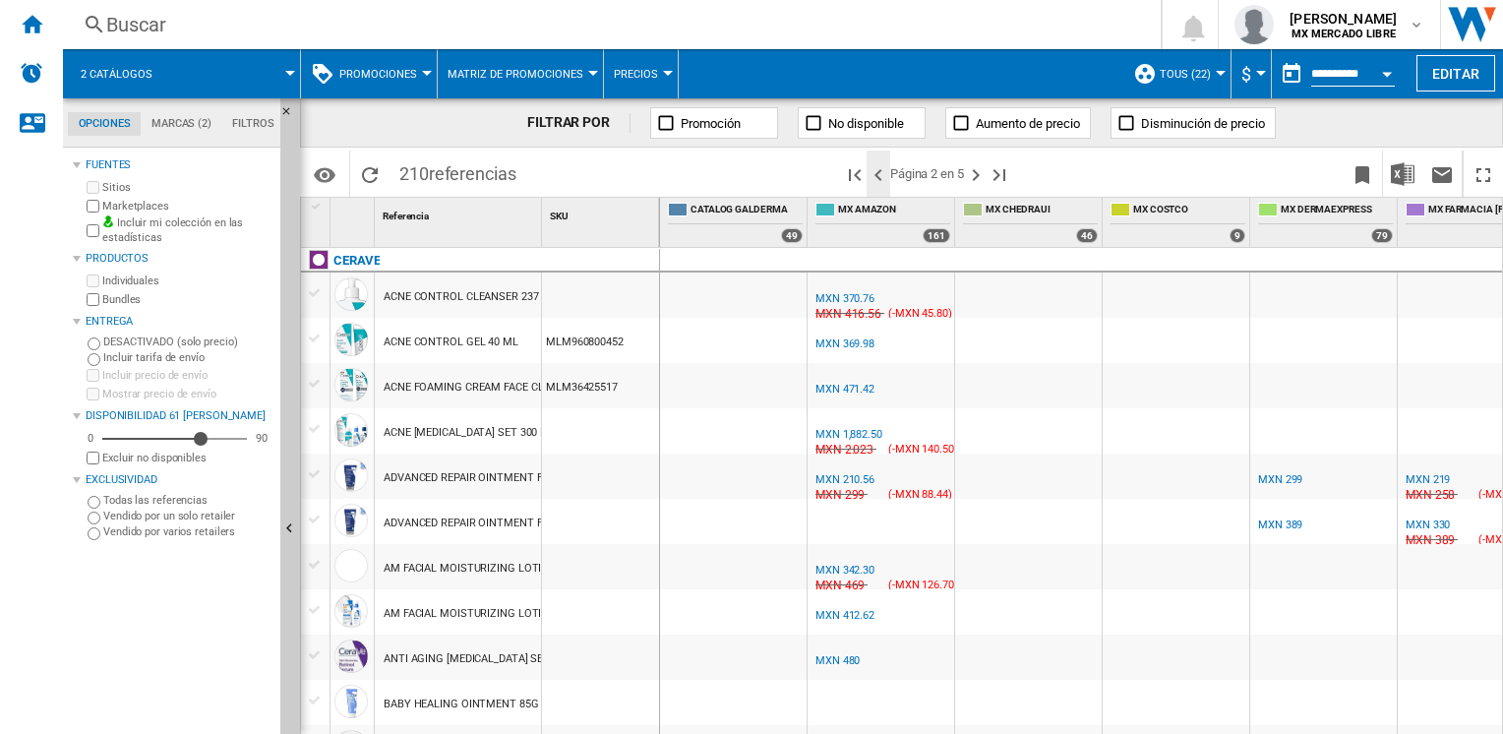
click at [875, 174] on ng-md-icon ">Página anterior" at bounding box center [879, 175] width 24 height 24
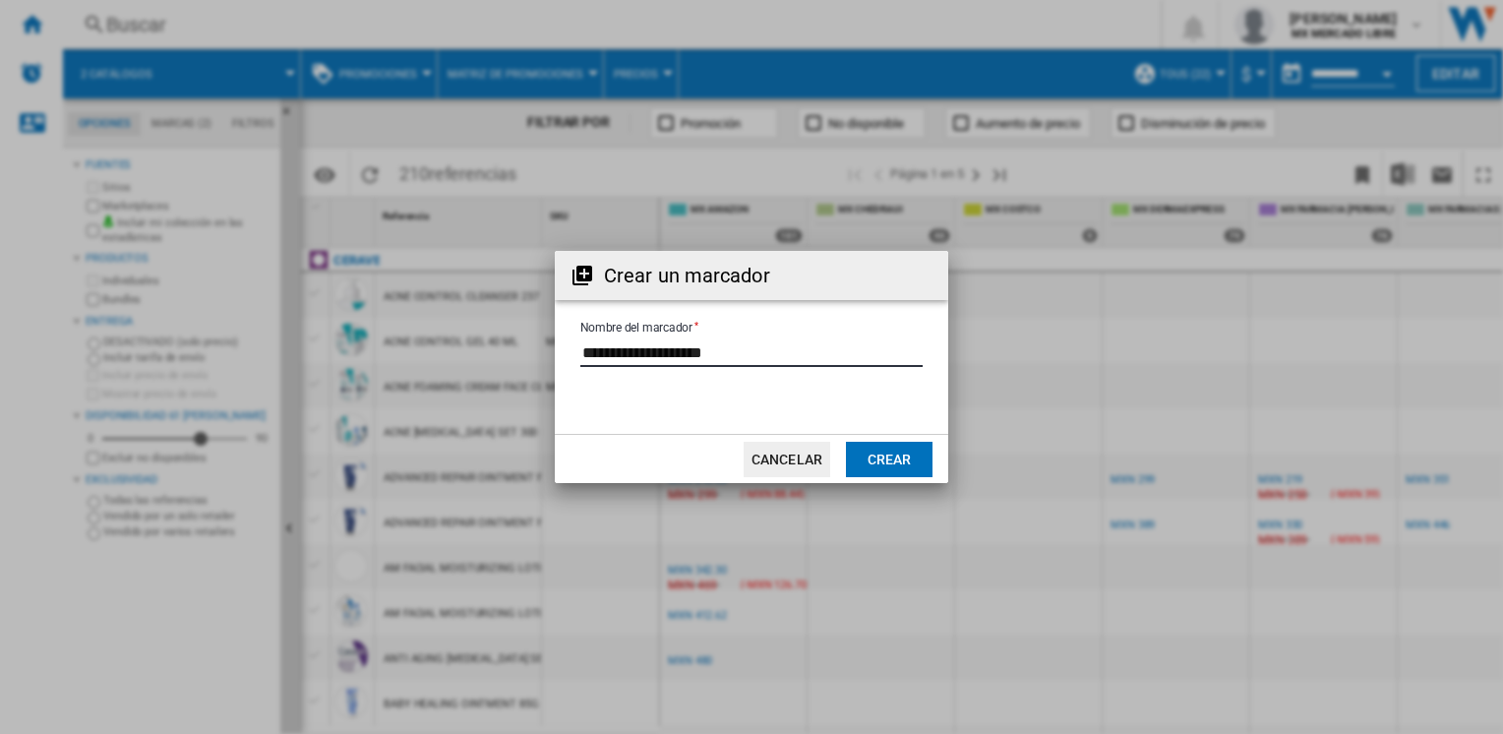
drag, startPoint x: 0, startPoint y: 0, endPoint x: 551, endPoint y: 340, distance: 647.7
click at [551, 340] on div "Crear un marcador Nombre del marcador Cancelar Crear" at bounding box center [751, 367] width 1503 height 734
type input "**********"
click at [892, 461] on button "Crear" at bounding box center [889, 459] width 87 height 35
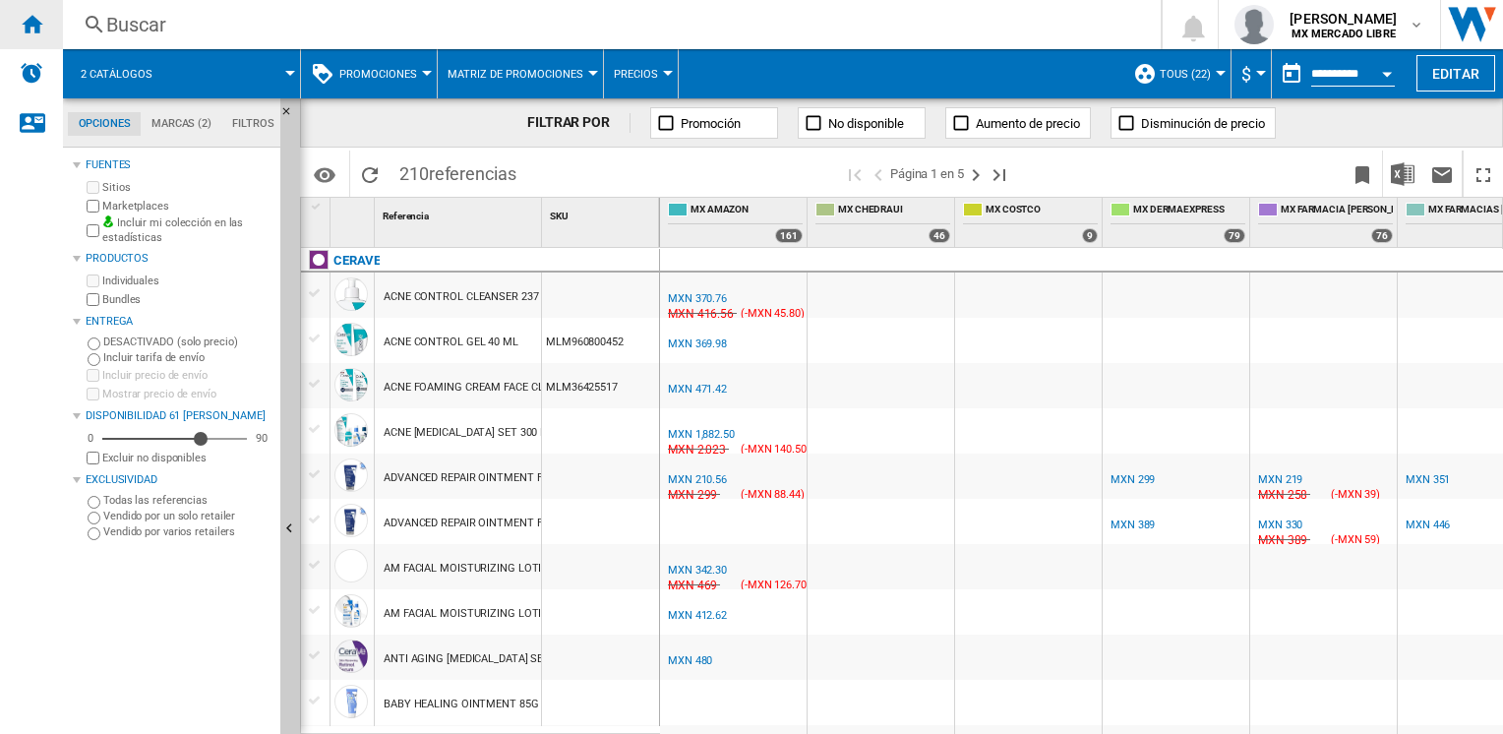
click at [42, 19] on ng-md-icon "Inicio" at bounding box center [32, 24] width 24 height 24
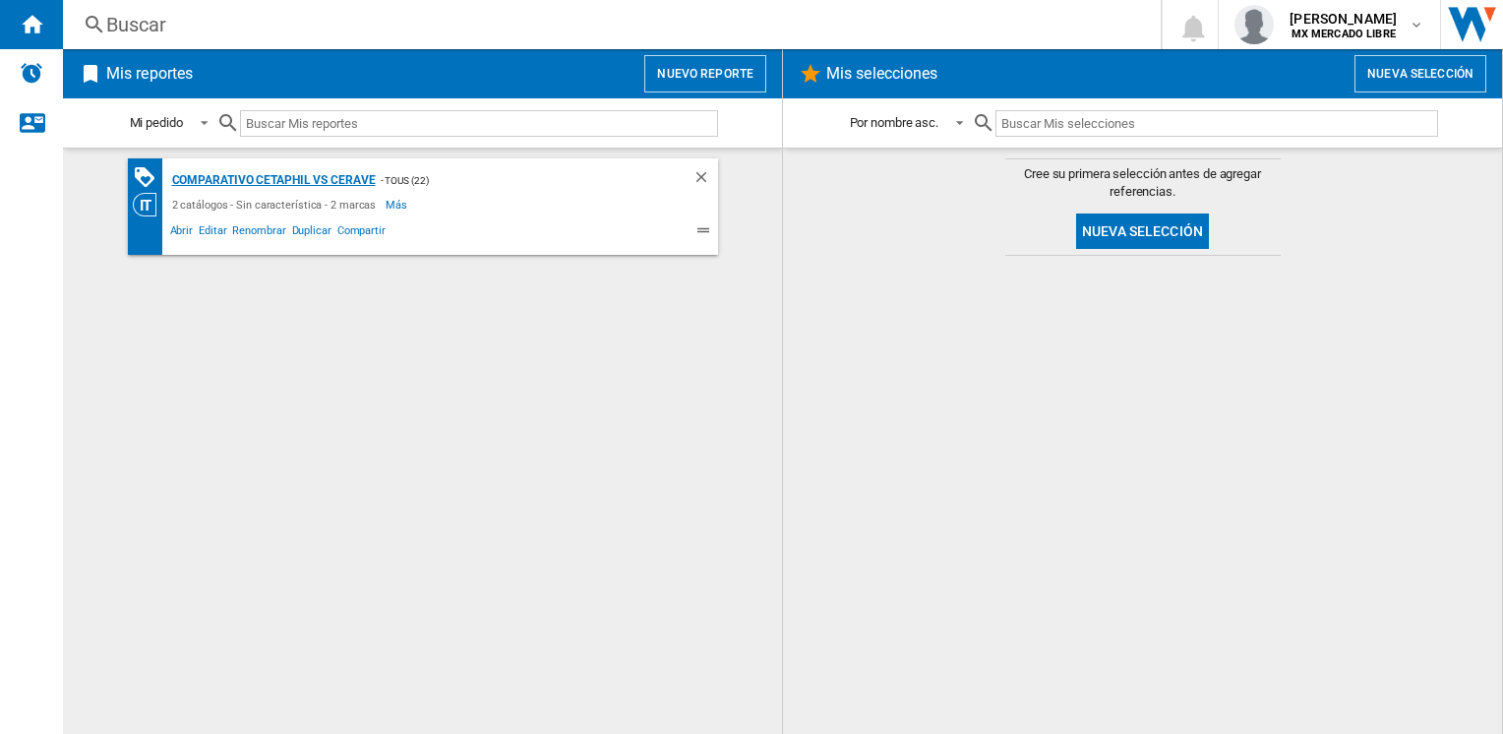
click at [306, 180] on div "Comparativo Cetaphil vs Cerave" at bounding box center [271, 180] width 209 height 25
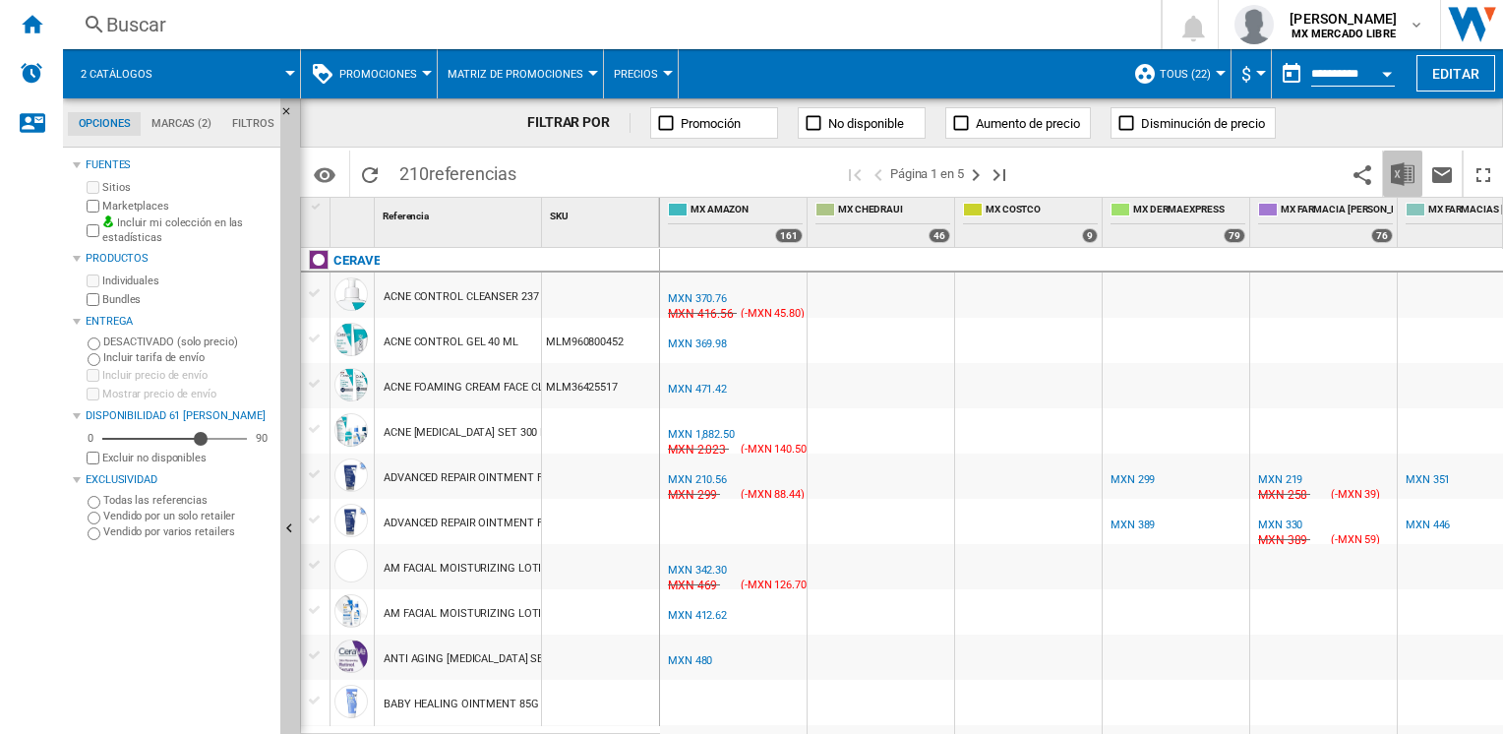
click at [1413, 167] on img "Descargar en Excel" at bounding box center [1403, 174] width 24 height 24
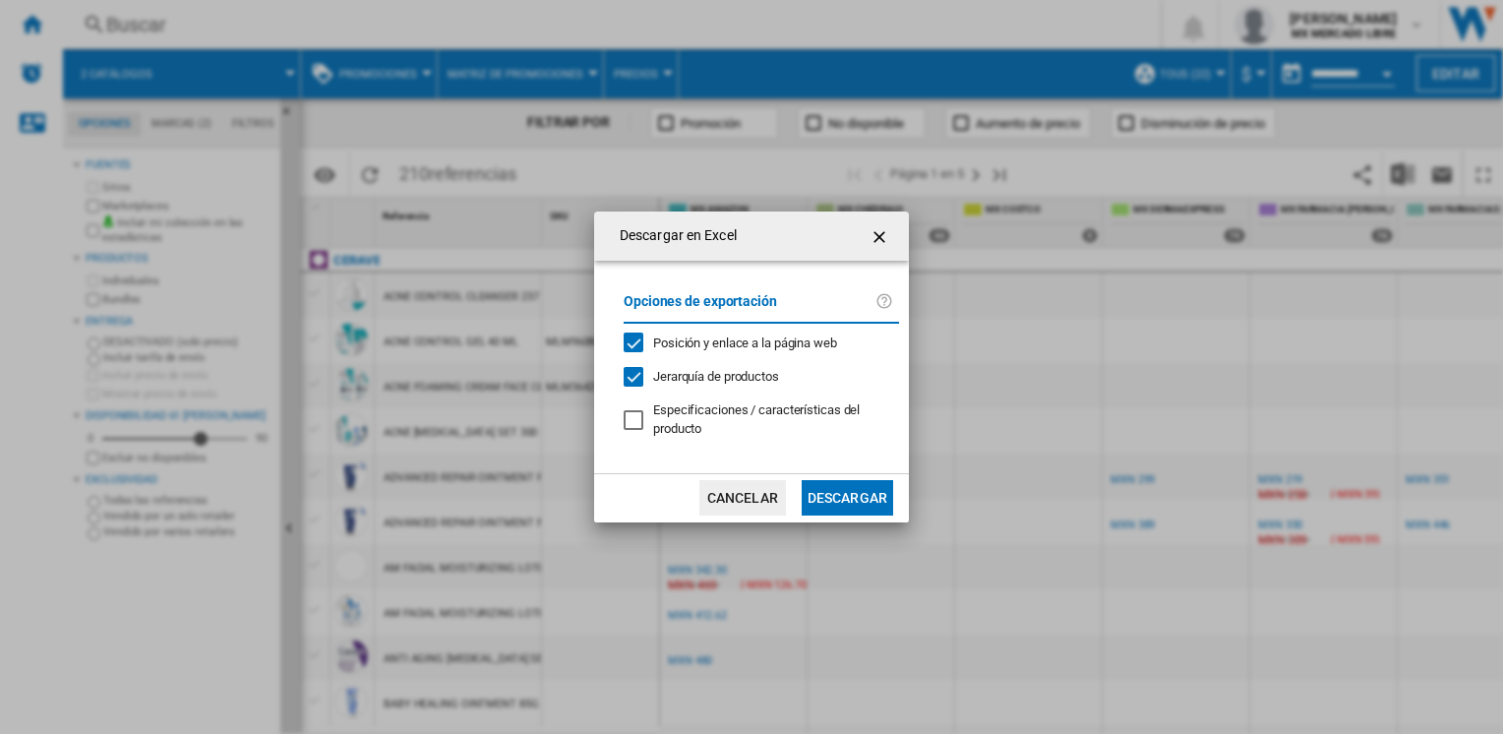
click at [812, 497] on button "Descargar" at bounding box center [848, 497] width 92 height 35
